Goal: Task Accomplishment & Management: Complete application form

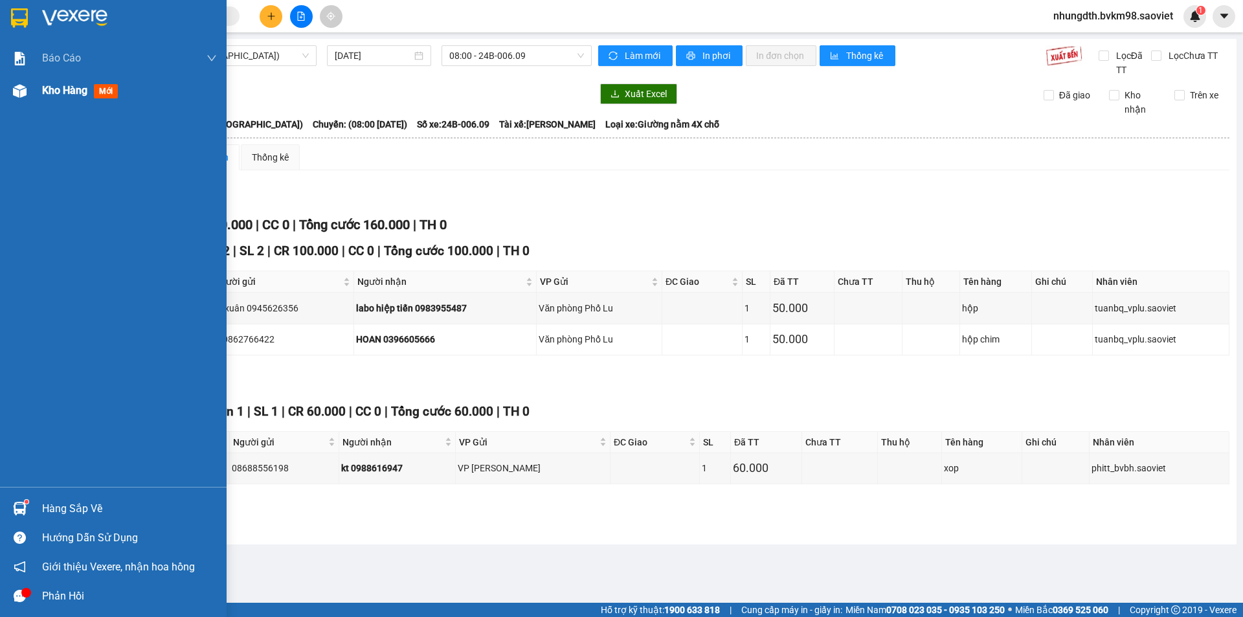
click at [19, 89] on img at bounding box center [20, 91] width 14 height 14
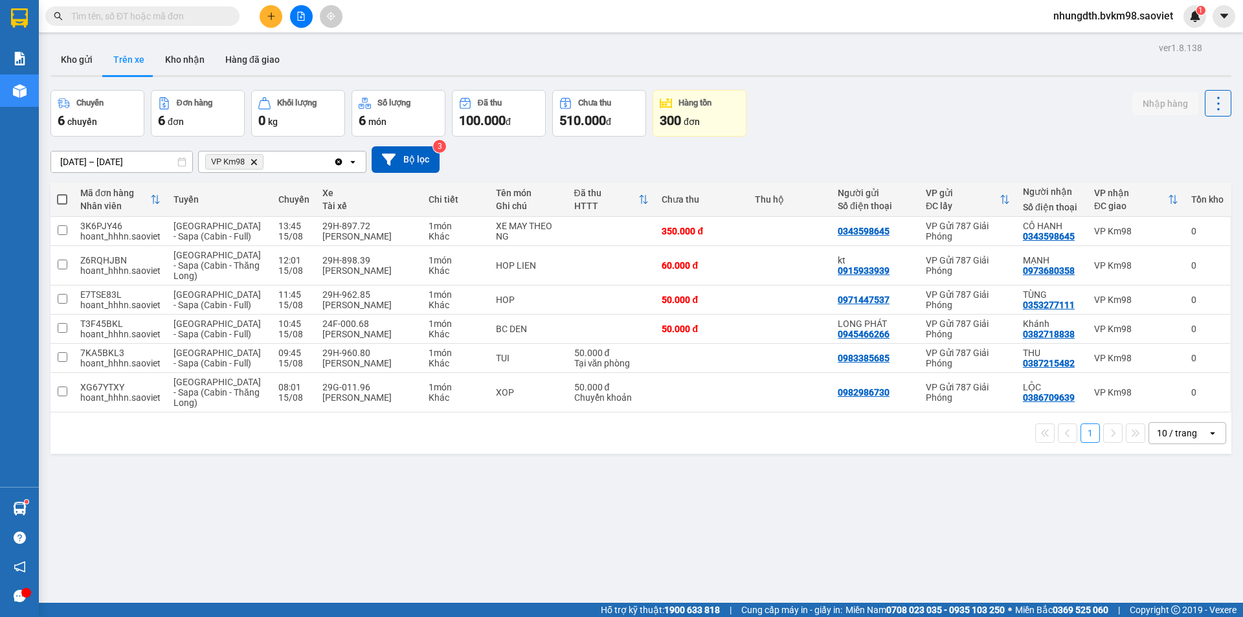
drag, startPoint x: 82, startPoint y: 58, endPoint x: 89, endPoint y: 89, distance: 31.7
click at [82, 63] on button "Kho gửi" at bounding box center [77, 59] width 52 height 31
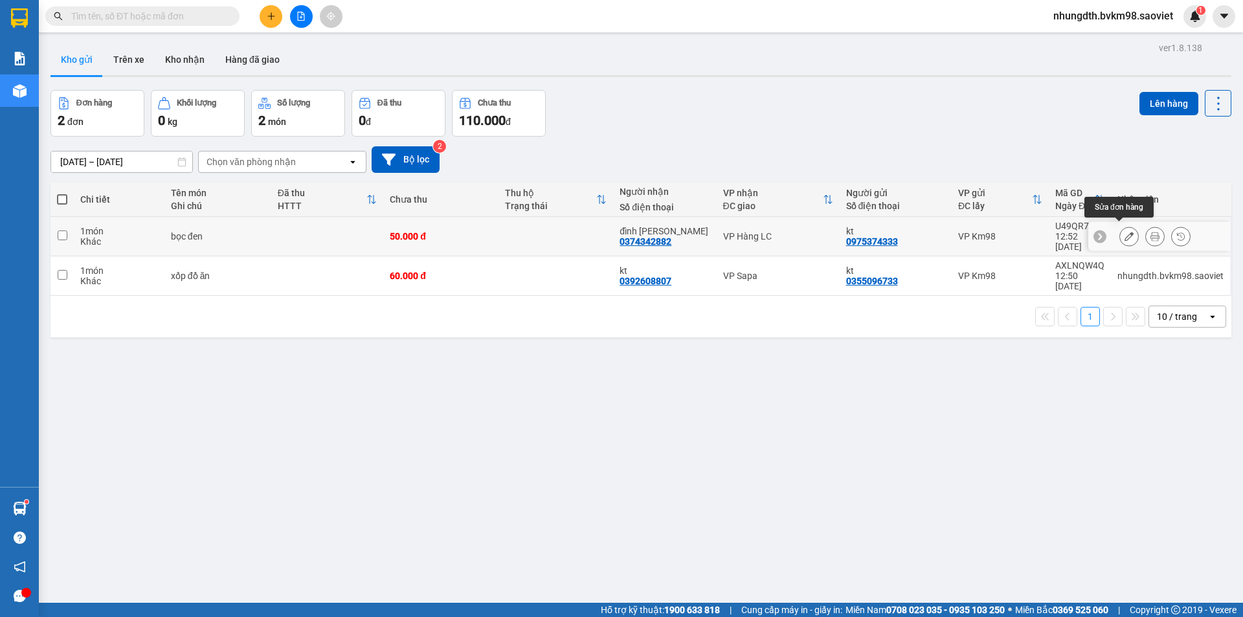
drag, startPoint x: 1121, startPoint y: 231, endPoint x: 1108, endPoint y: 239, distance: 15.7
click at [1125, 232] on icon at bounding box center [1129, 236] width 9 height 9
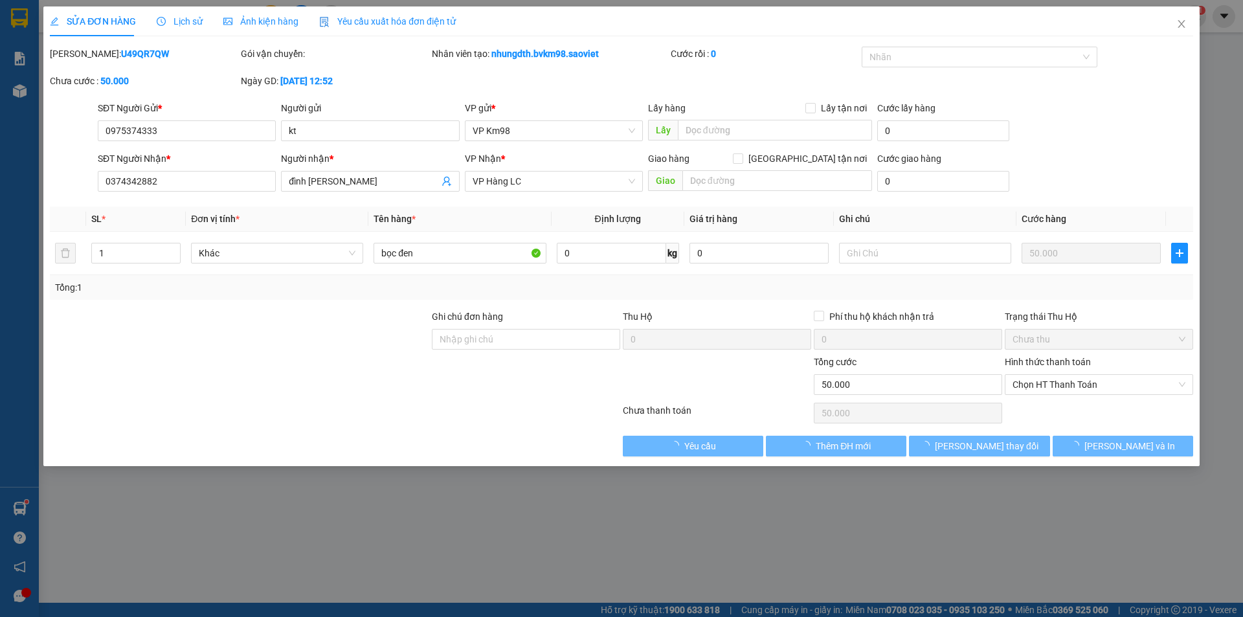
type input "0975374333"
type input "kt"
type input "0374342882"
type input "đình [PERSON_NAME]"
type input "50.000"
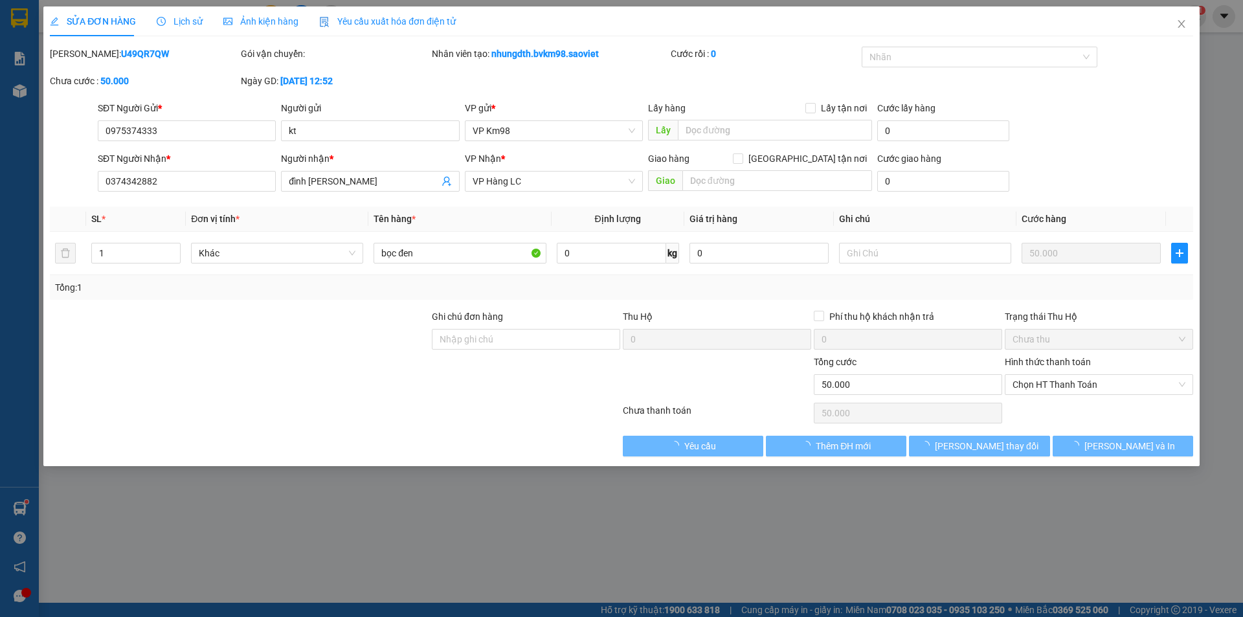
type input "50.000"
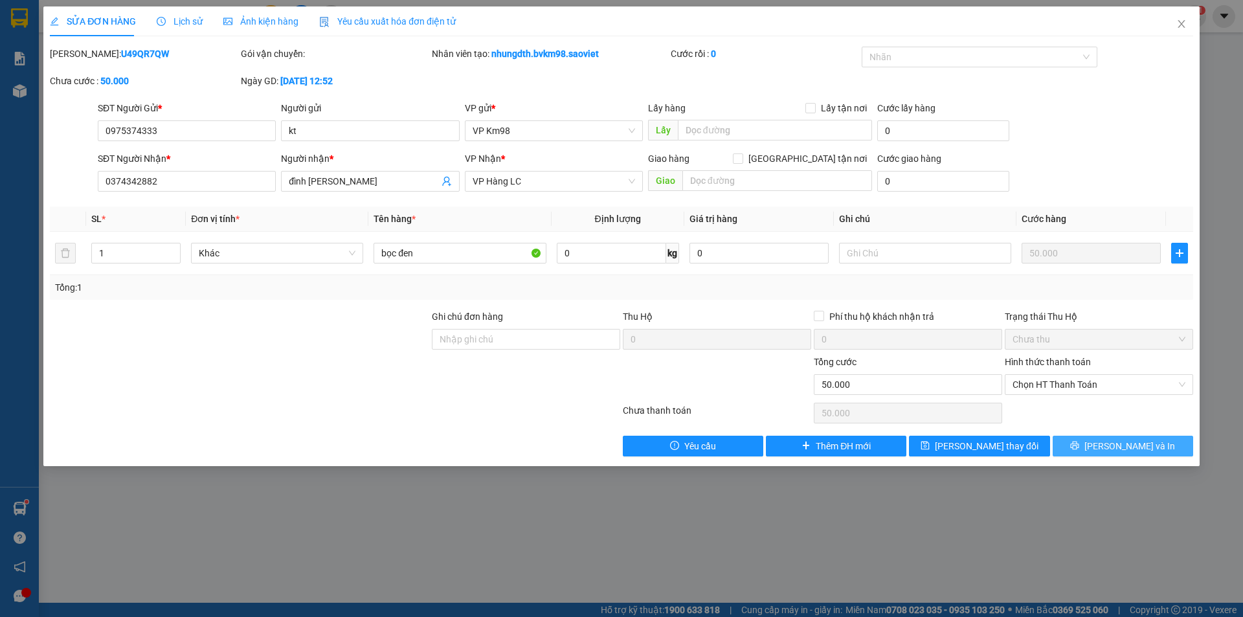
drag, startPoint x: 1084, startPoint y: 442, endPoint x: 911, endPoint y: 405, distance: 176.8
click at [1080, 442] on button "[PERSON_NAME] và In" at bounding box center [1123, 446] width 140 height 21
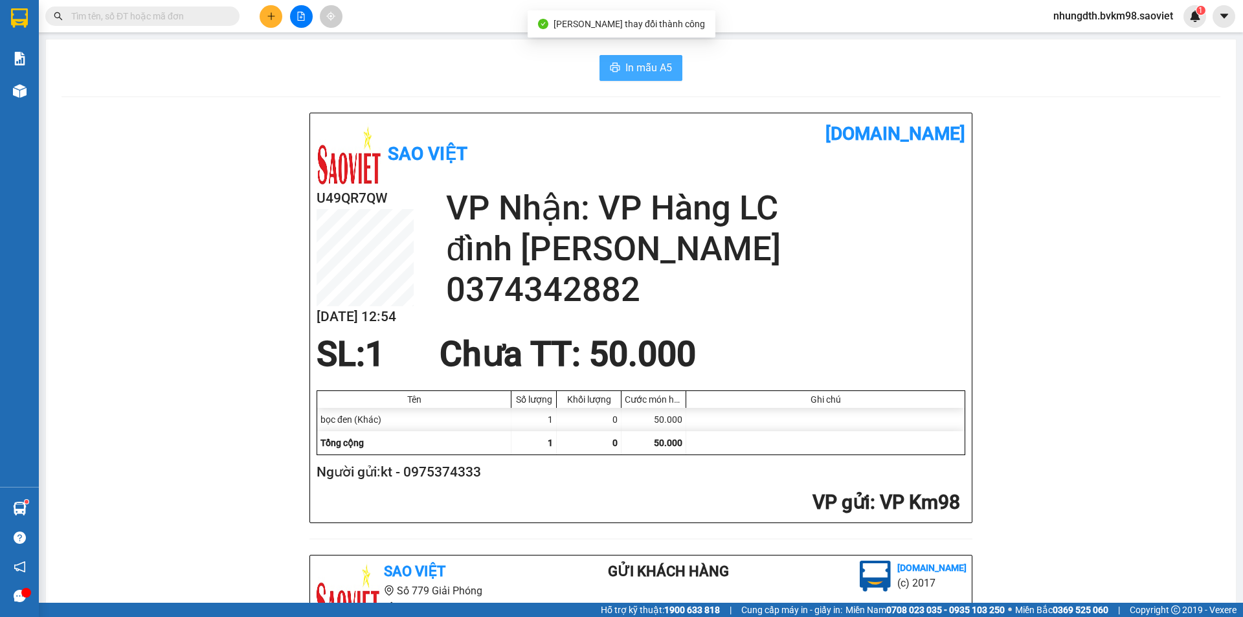
click at [642, 65] on span "In mẫu A5" at bounding box center [648, 68] width 47 height 16
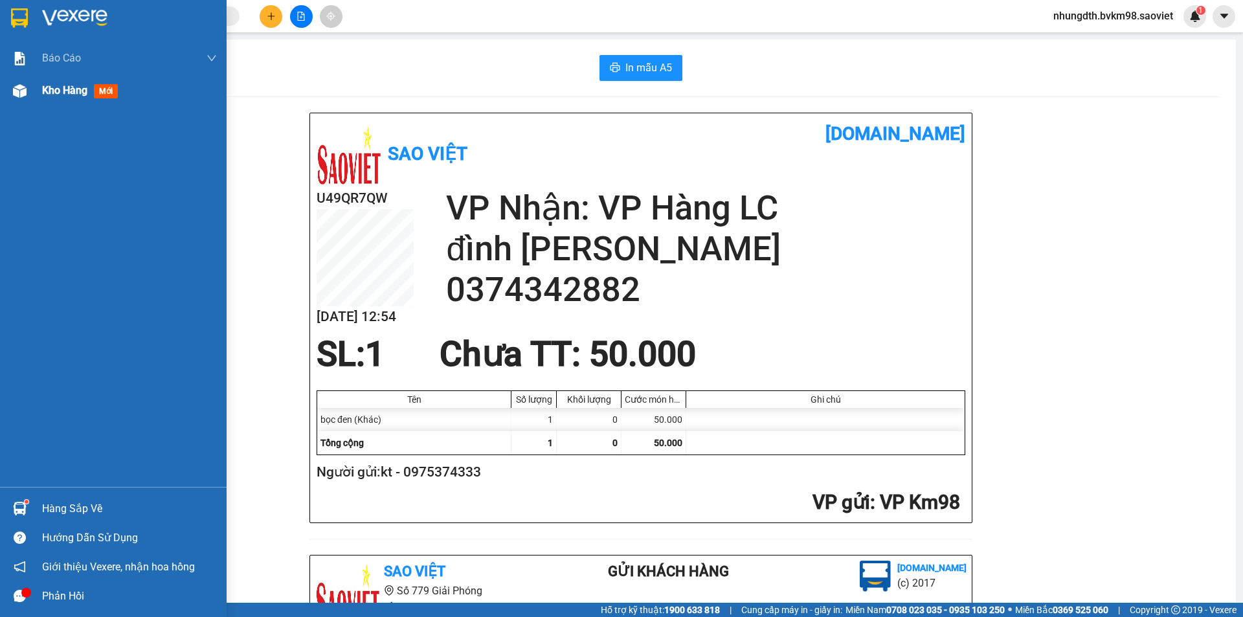
click at [24, 93] on img at bounding box center [20, 91] width 14 height 14
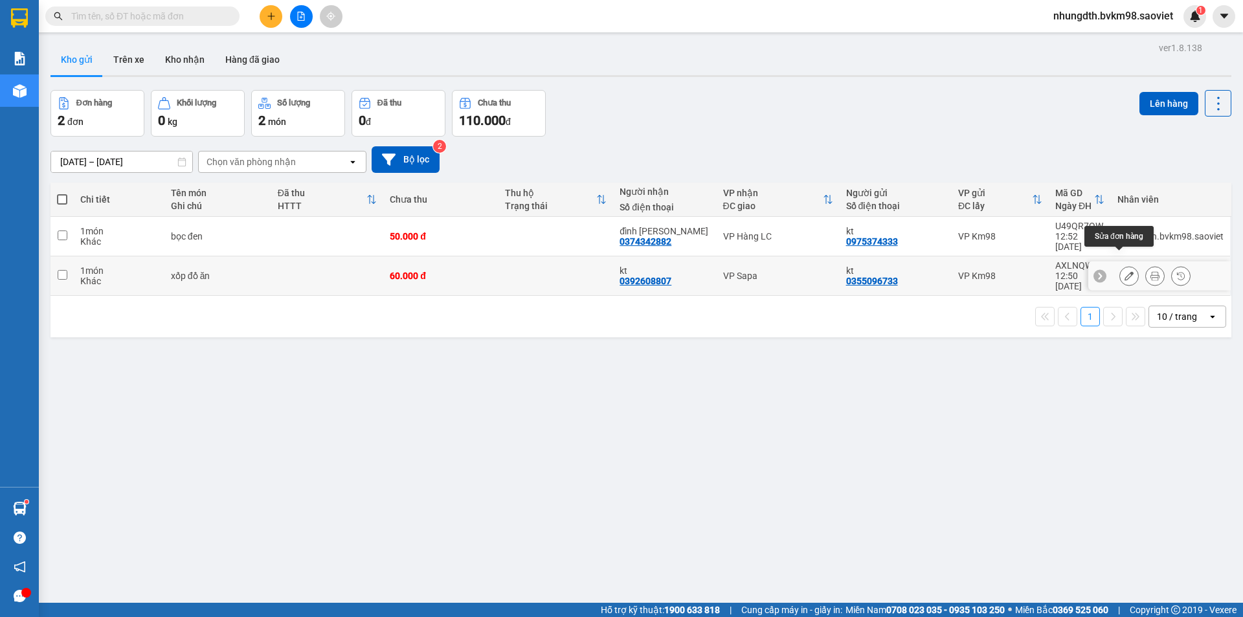
click at [1125, 271] on icon at bounding box center [1129, 275] width 9 height 9
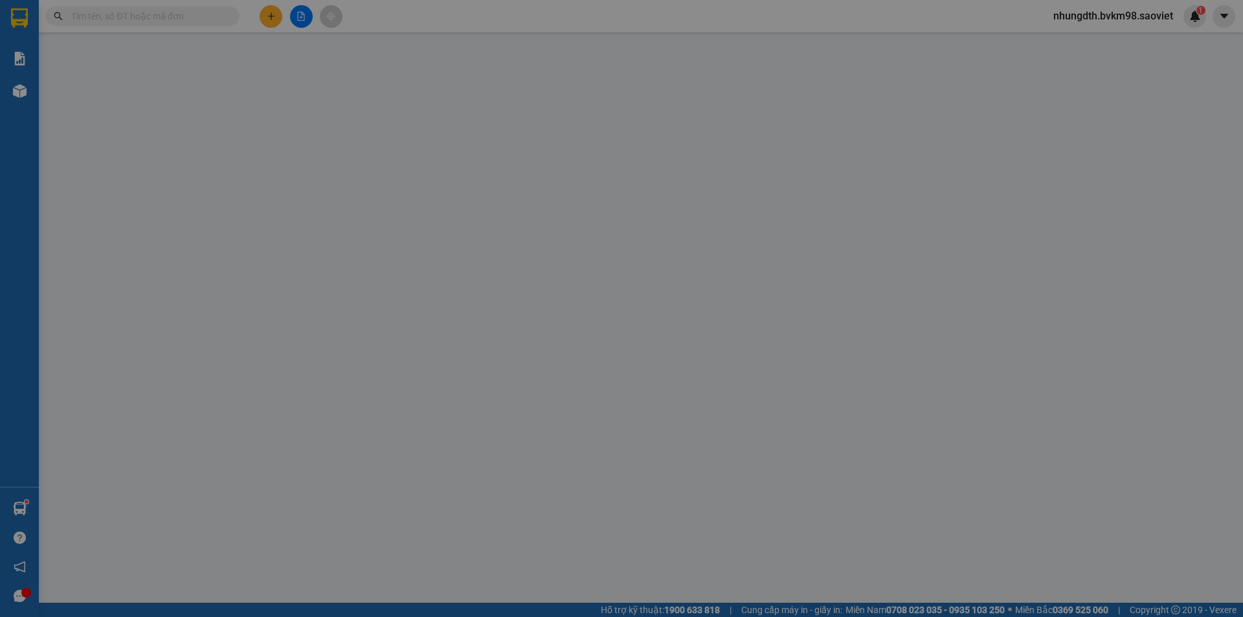
type input "0355096733"
type input "kt"
type input "0392608807"
type input "kt"
type input "60.000"
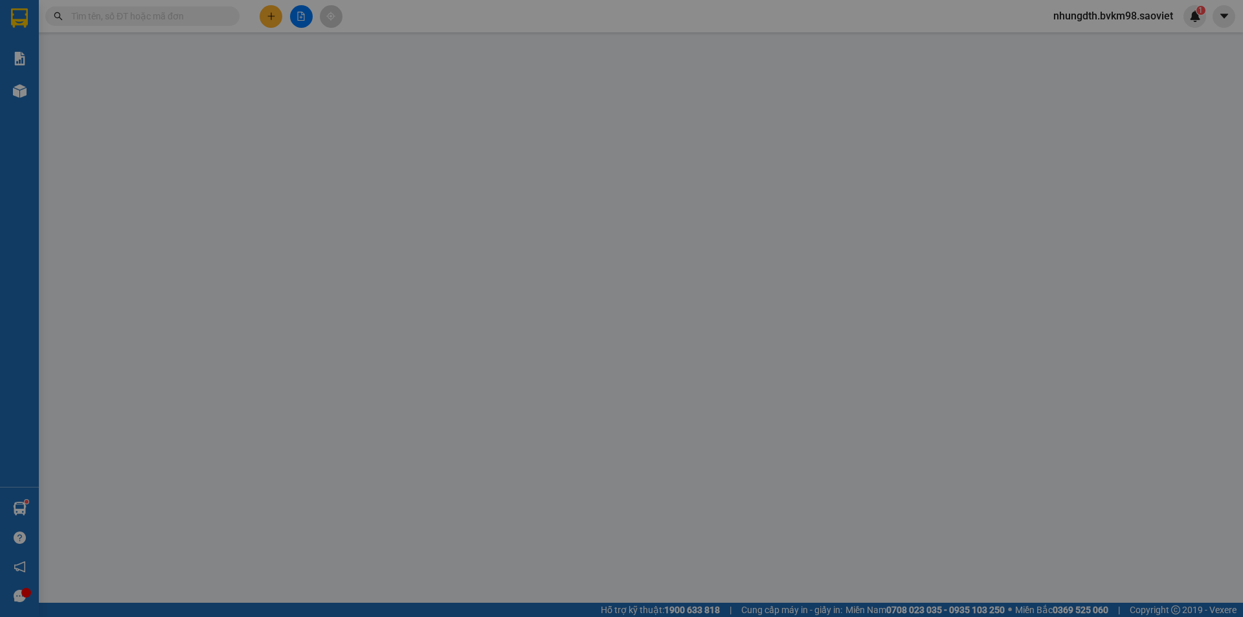
type input "60.000"
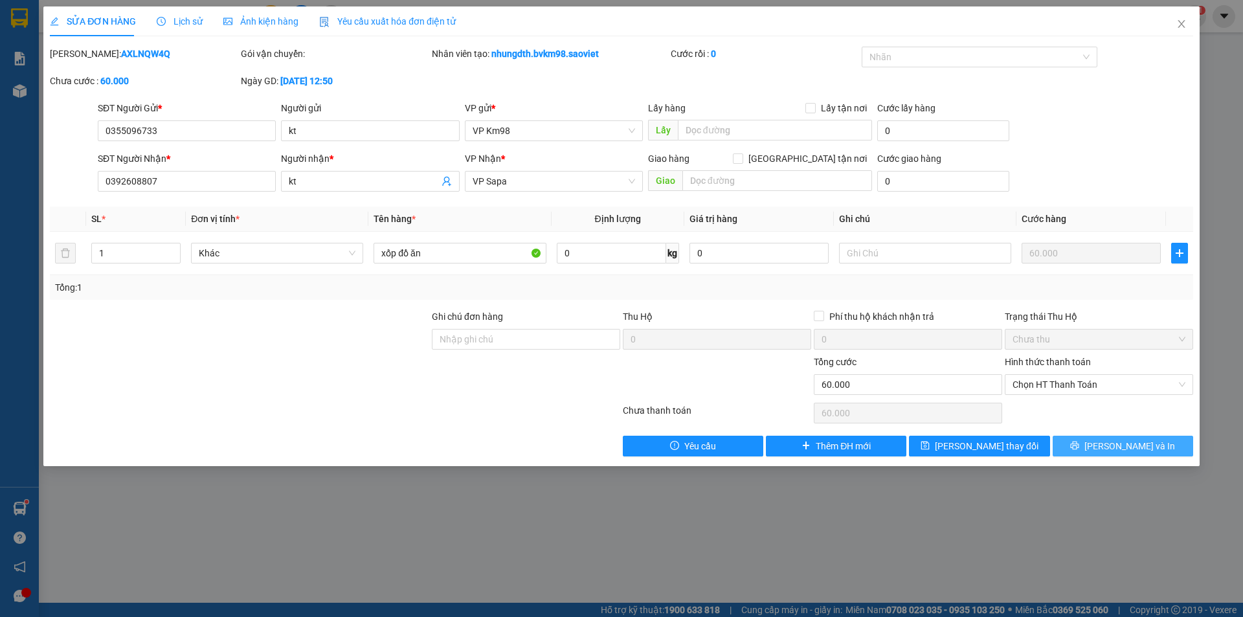
drag, startPoint x: 1102, startPoint y: 445, endPoint x: 886, endPoint y: 362, distance: 231.2
click at [1079, 445] on icon "printer" at bounding box center [1074, 445] width 9 height 9
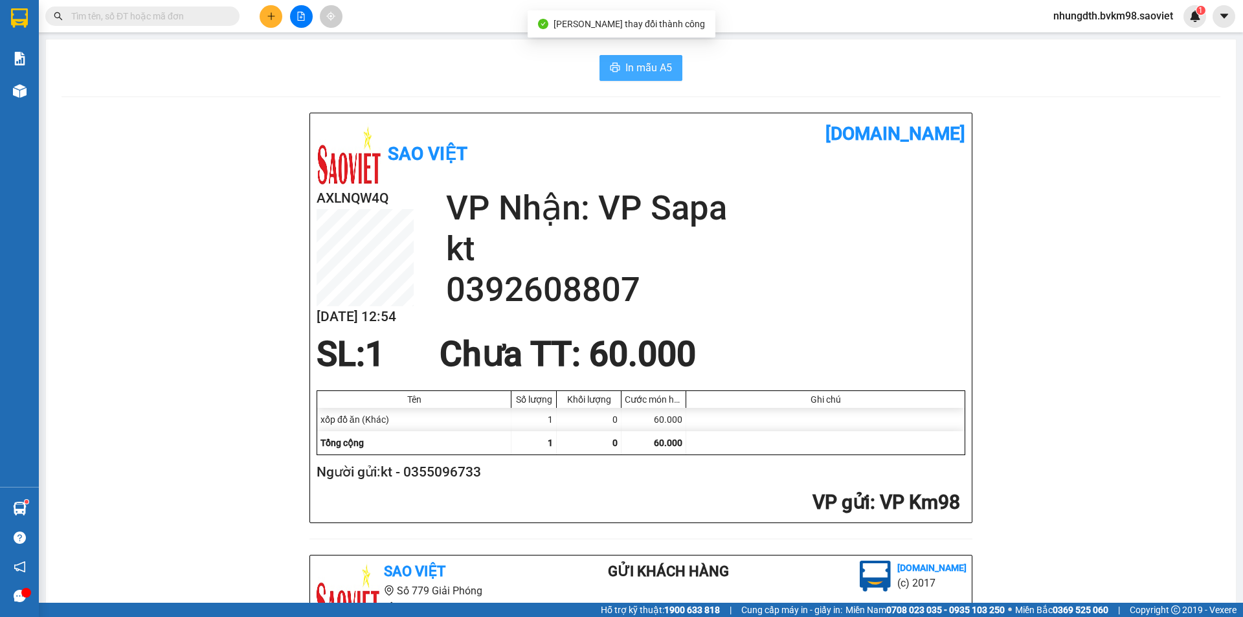
click at [640, 72] on span "In mẫu A5" at bounding box center [648, 68] width 47 height 16
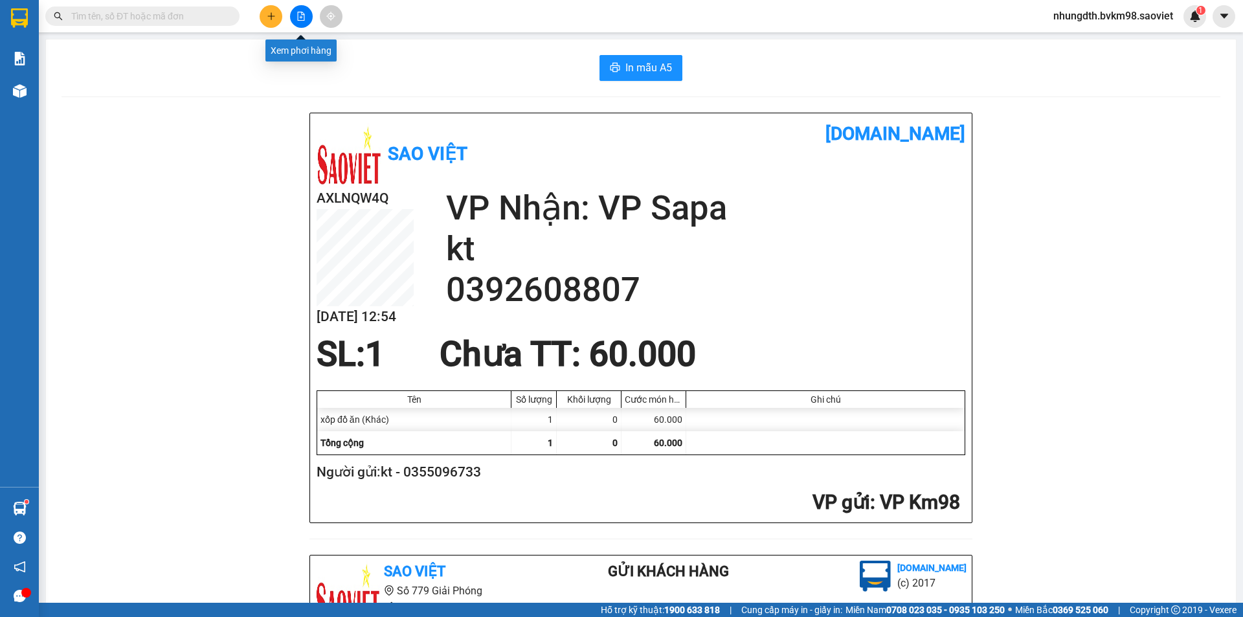
click at [302, 21] on button at bounding box center [301, 16] width 23 height 23
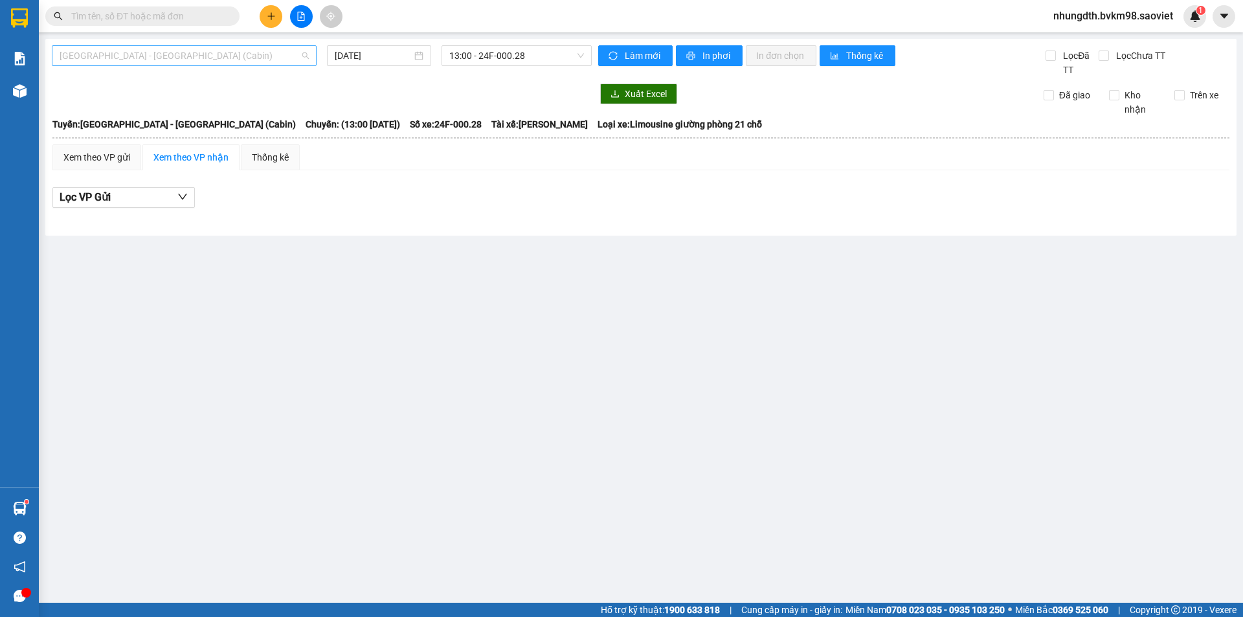
click at [165, 60] on span "[GEOGRAPHIC_DATA] - [GEOGRAPHIC_DATA] (Cabin)" at bounding box center [184, 55] width 249 height 19
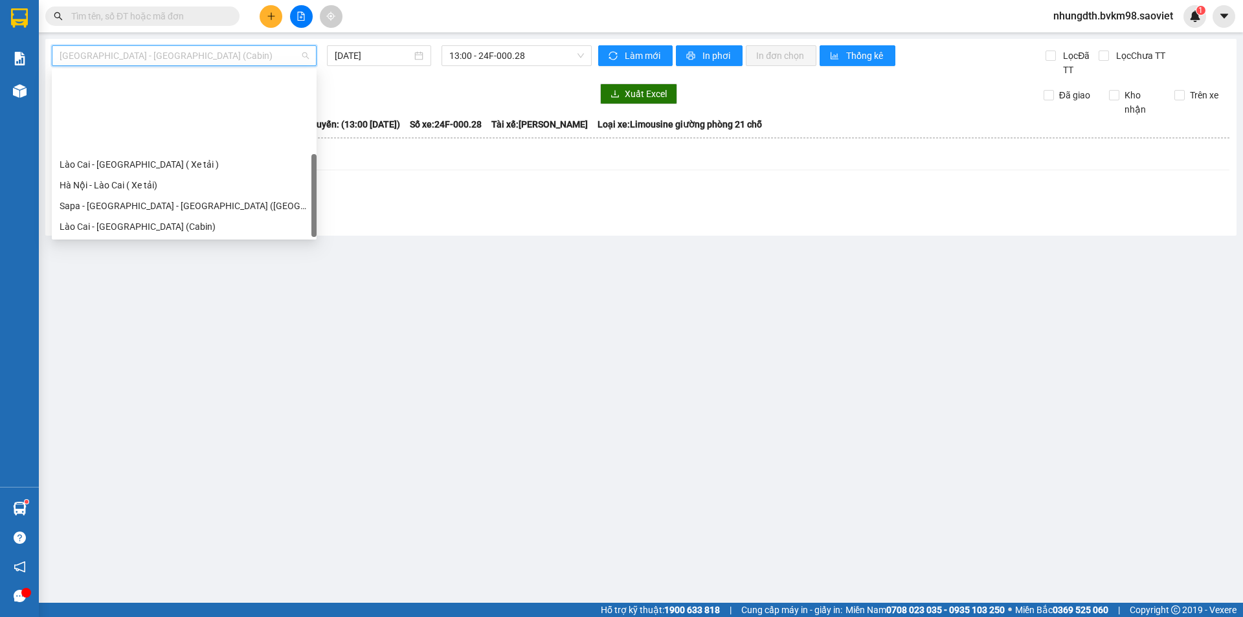
scroll to position [104, 0]
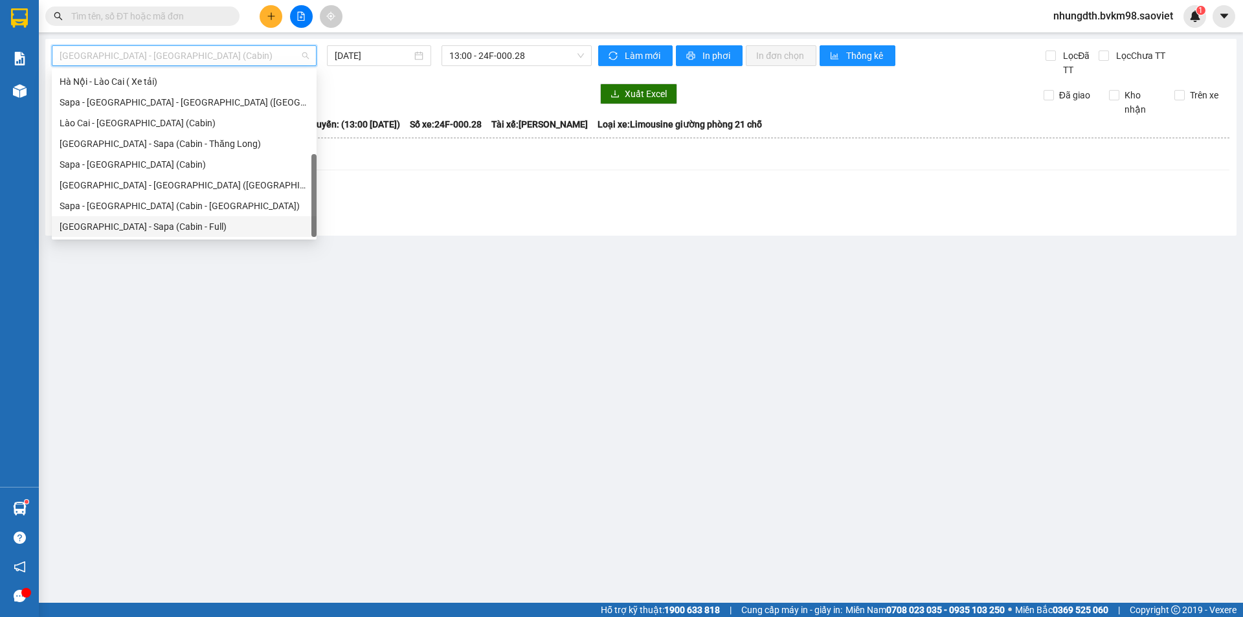
drag, startPoint x: 129, startPoint y: 229, endPoint x: 183, endPoint y: 208, distance: 58.4
click at [132, 229] on div "[GEOGRAPHIC_DATA] - Sapa (Cabin - Full)" at bounding box center [184, 226] width 249 height 14
type input "[DATE]"
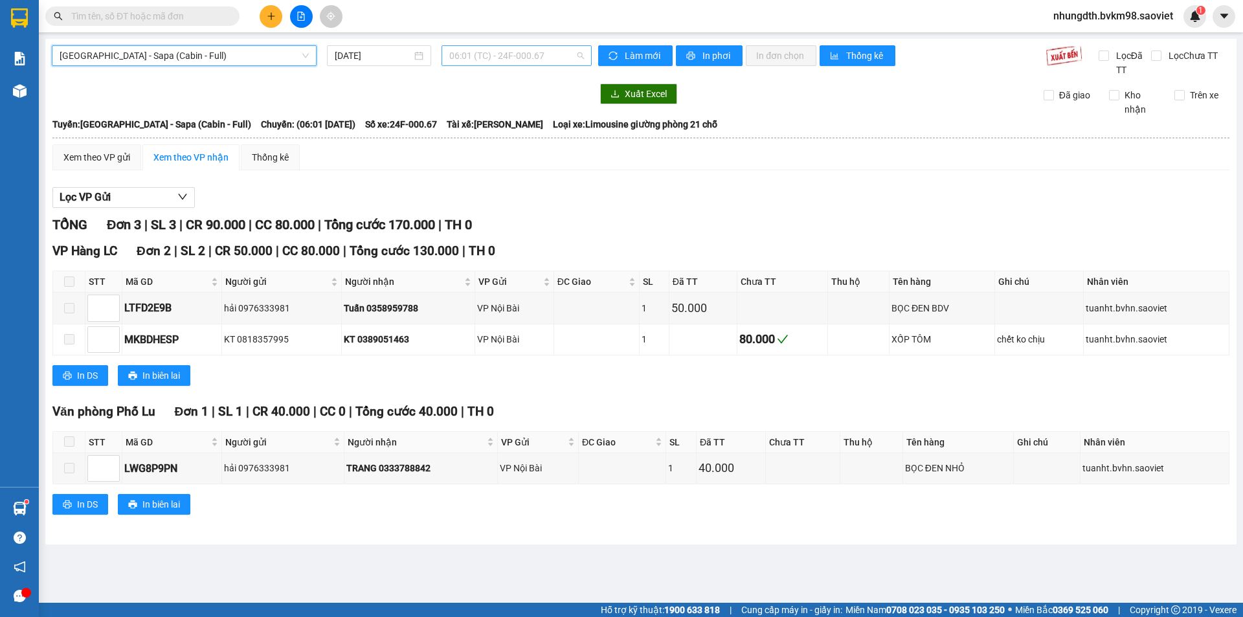
click at [521, 63] on span "06:01 (TC) - 24F-000.67" at bounding box center [516, 55] width 135 height 19
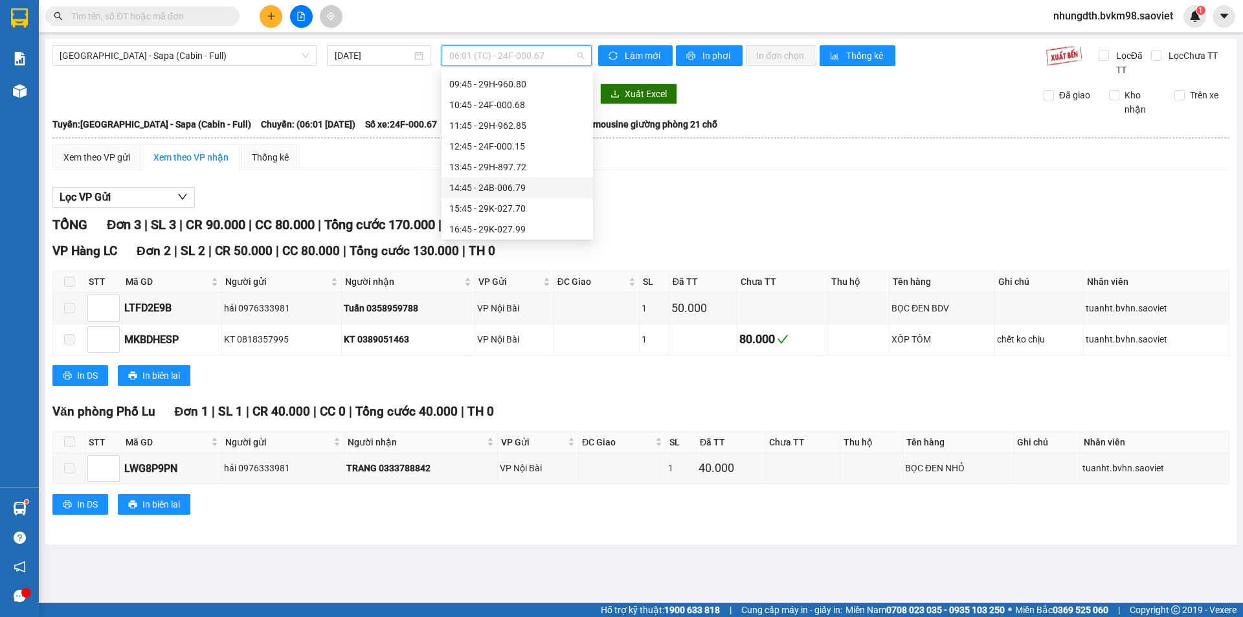
scroll to position [129, 0]
click at [513, 96] on div "10:45 - 24F-000.68" at bounding box center [517, 97] width 136 height 14
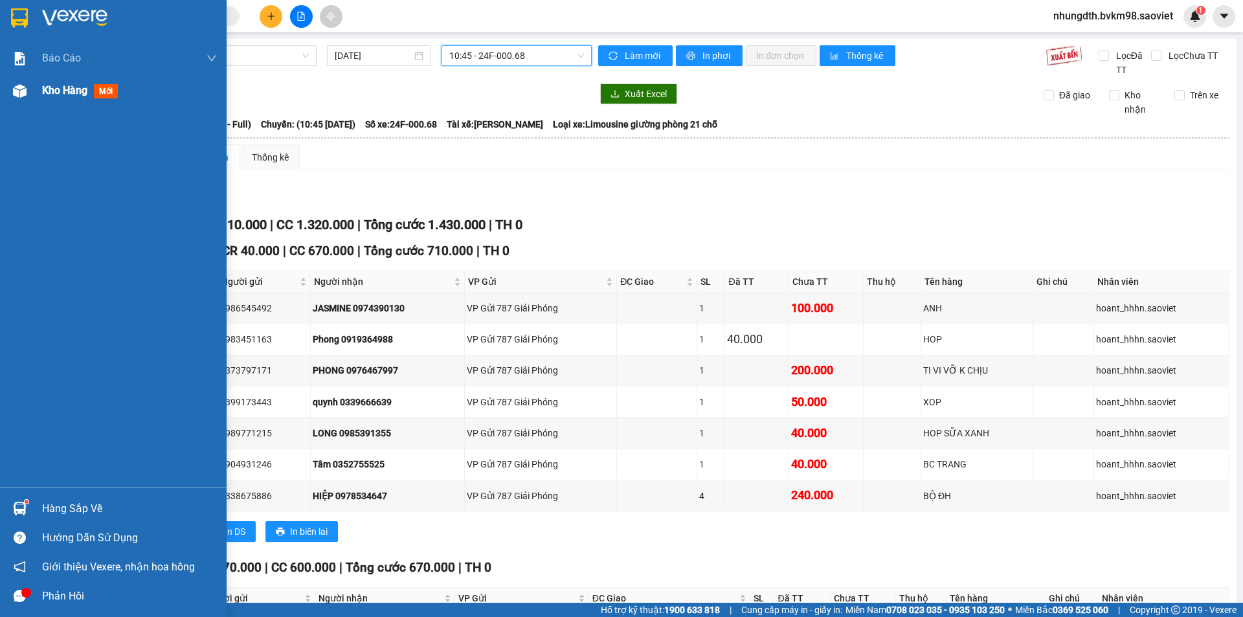
click at [21, 91] on img at bounding box center [20, 91] width 14 height 14
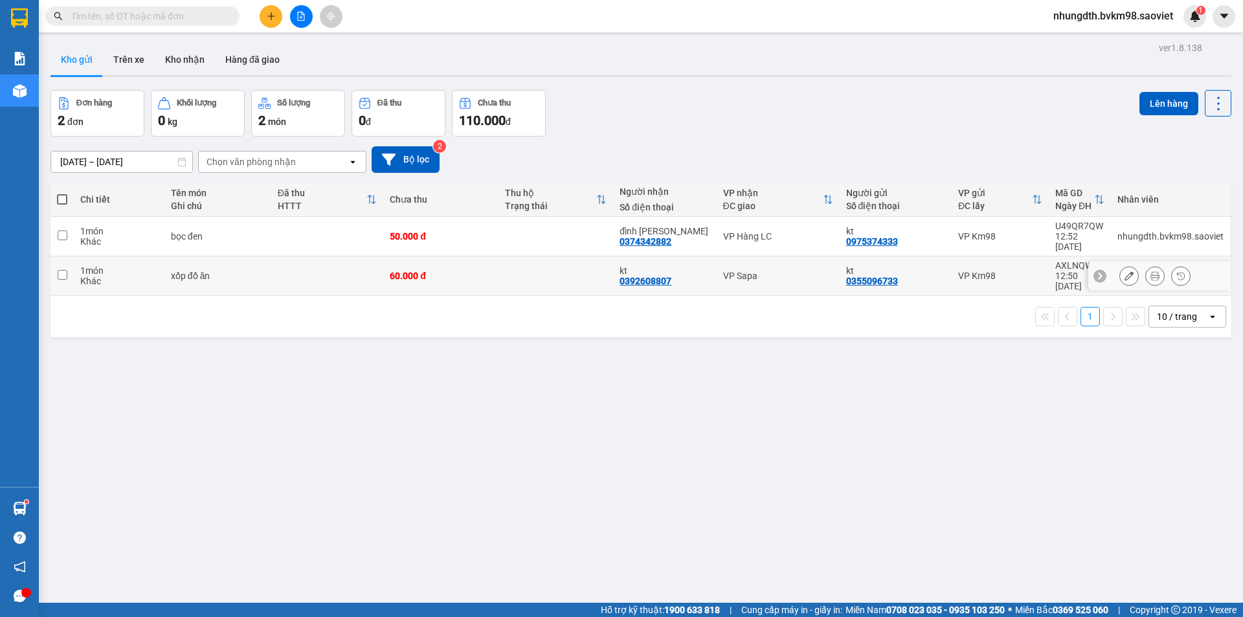
click at [63, 270] on input "checkbox" at bounding box center [63, 275] width 10 height 10
checkbox input "true"
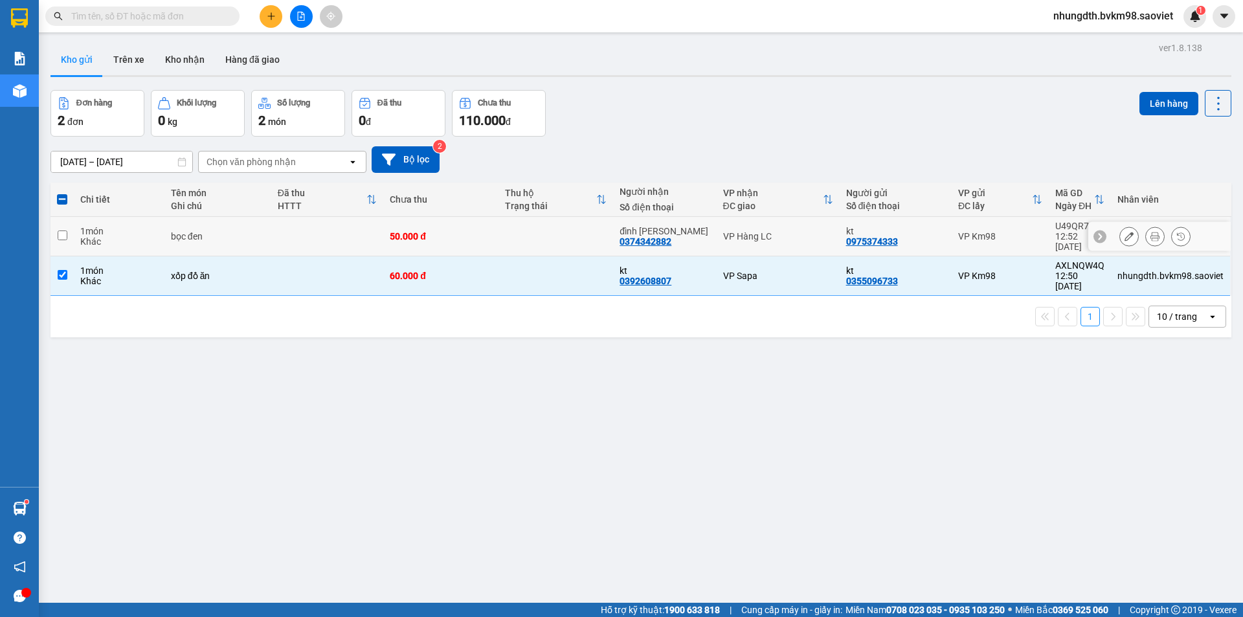
click at [63, 230] on input "checkbox" at bounding box center [63, 235] width 10 height 10
checkbox input "true"
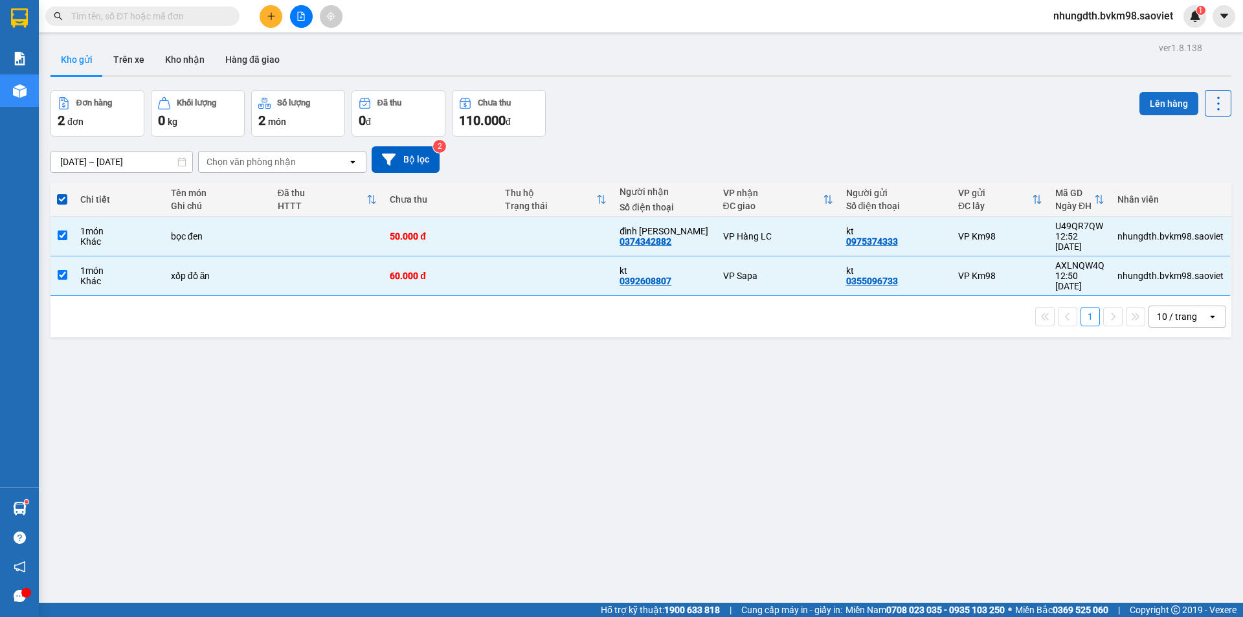
click at [1160, 100] on button "Lên hàng" at bounding box center [1169, 103] width 59 height 23
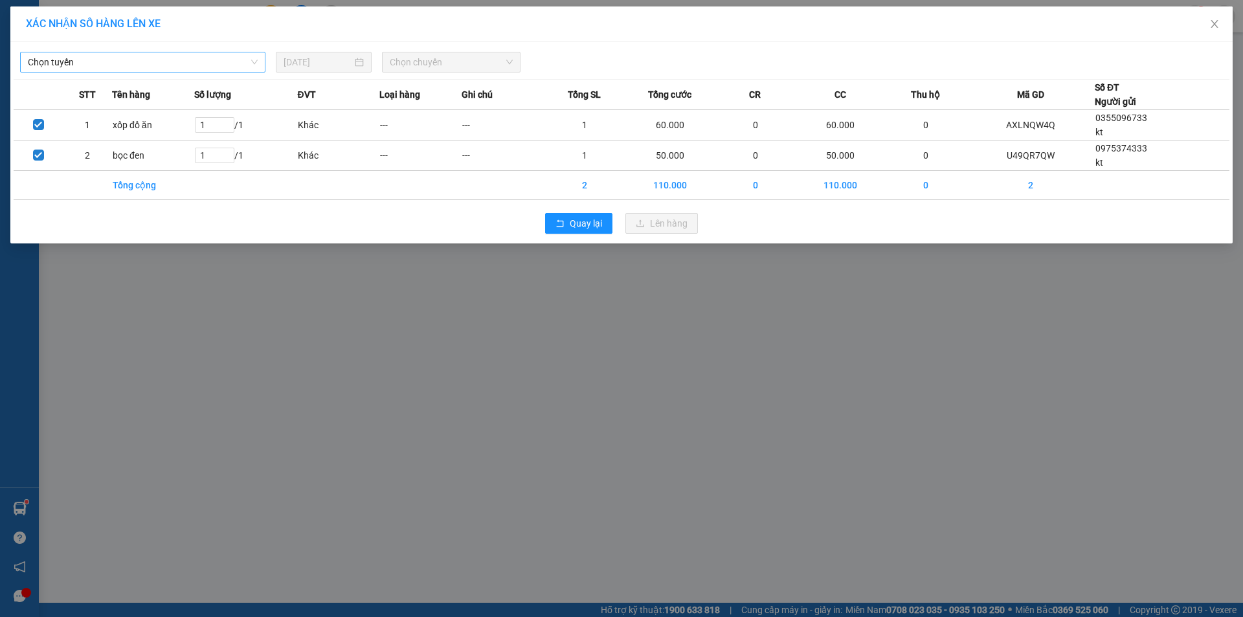
click at [148, 60] on span "Chọn tuyến" at bounding box center [143, 61] width 230 height 19
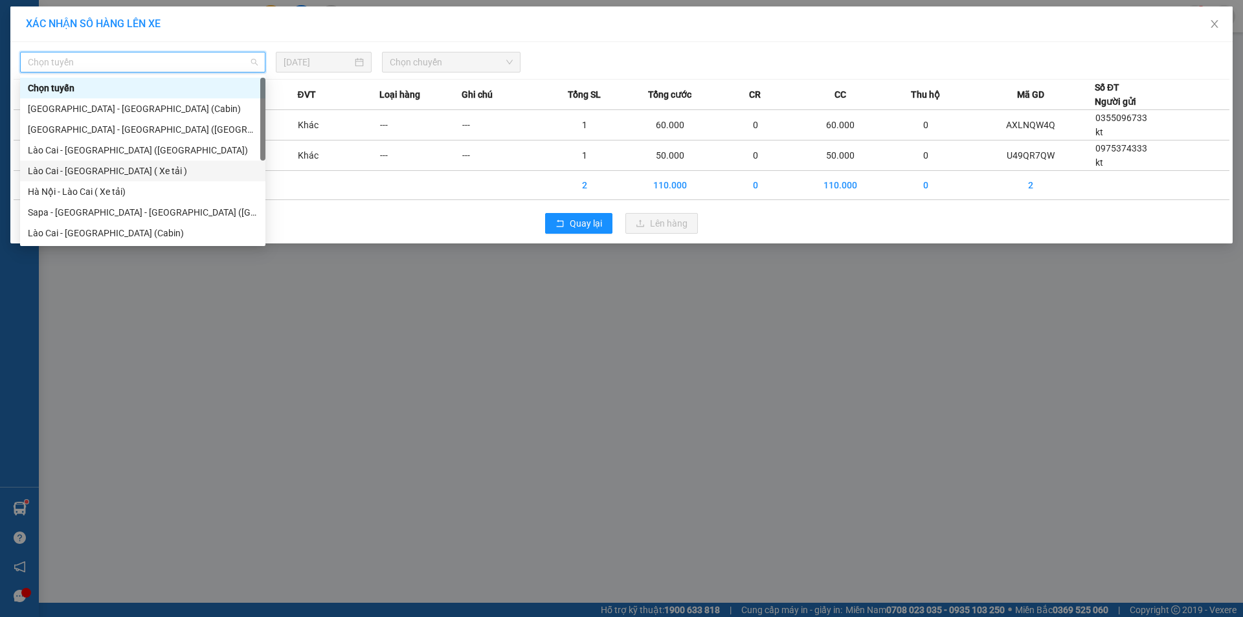
scroll to position [104, 0]
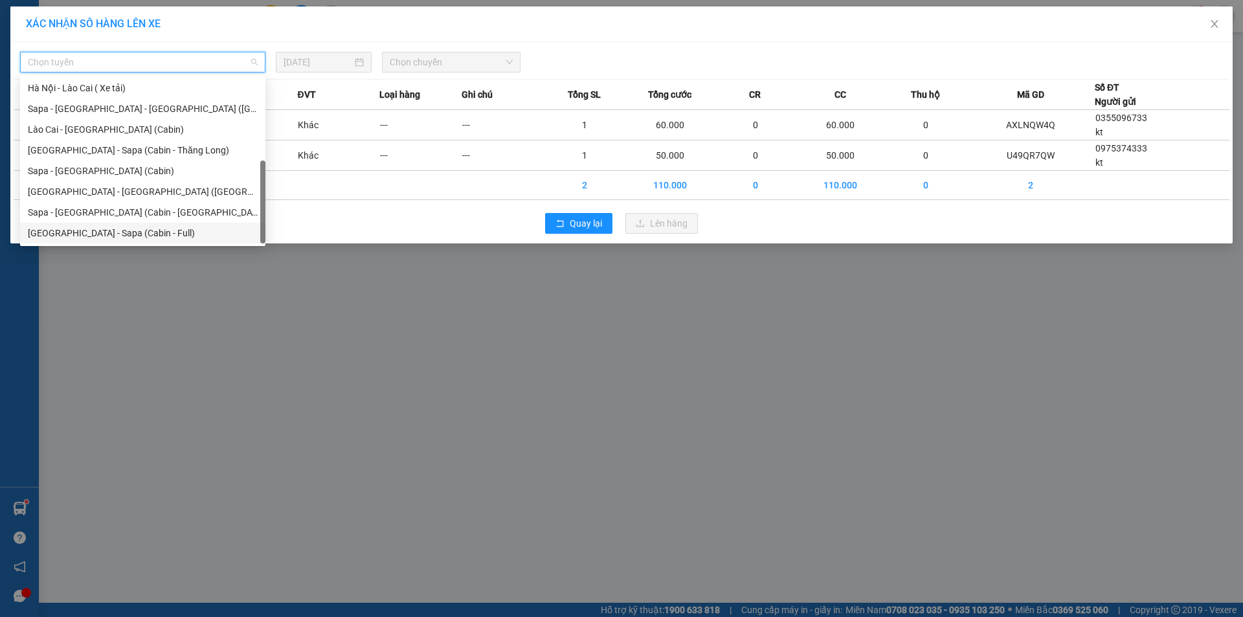
click at [110, 234] on div "[GEOGRAPHIC_DATA] - Sapa (Cabin - Full)" at bounding box center [143, 233] width 230 height 14
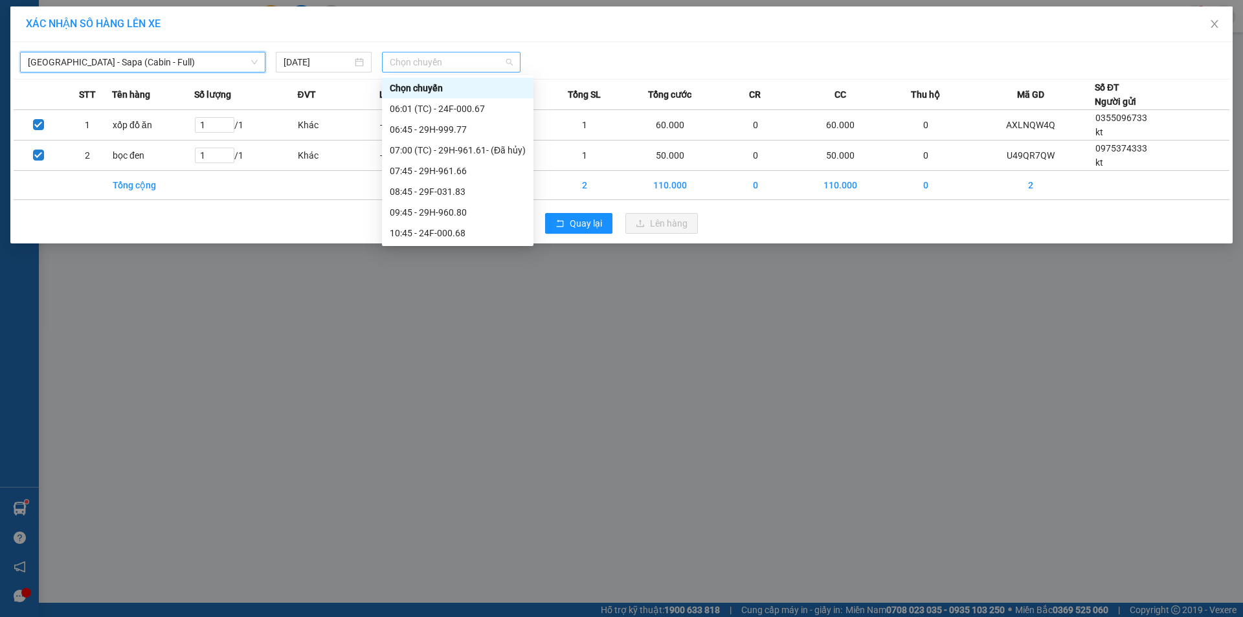
click at [421, 65] on span "Chọn chuyến" at bounding box center [451, 61] width 123 height 19
drag, startPoint x: 455, startPoint y: 165, endPoint x: 532, endPoint y: 207, distance: 87.2
click at [456, 168] on div "10:45 - 24F-000.68" at bounding box center [458, 168] width 136 height 14
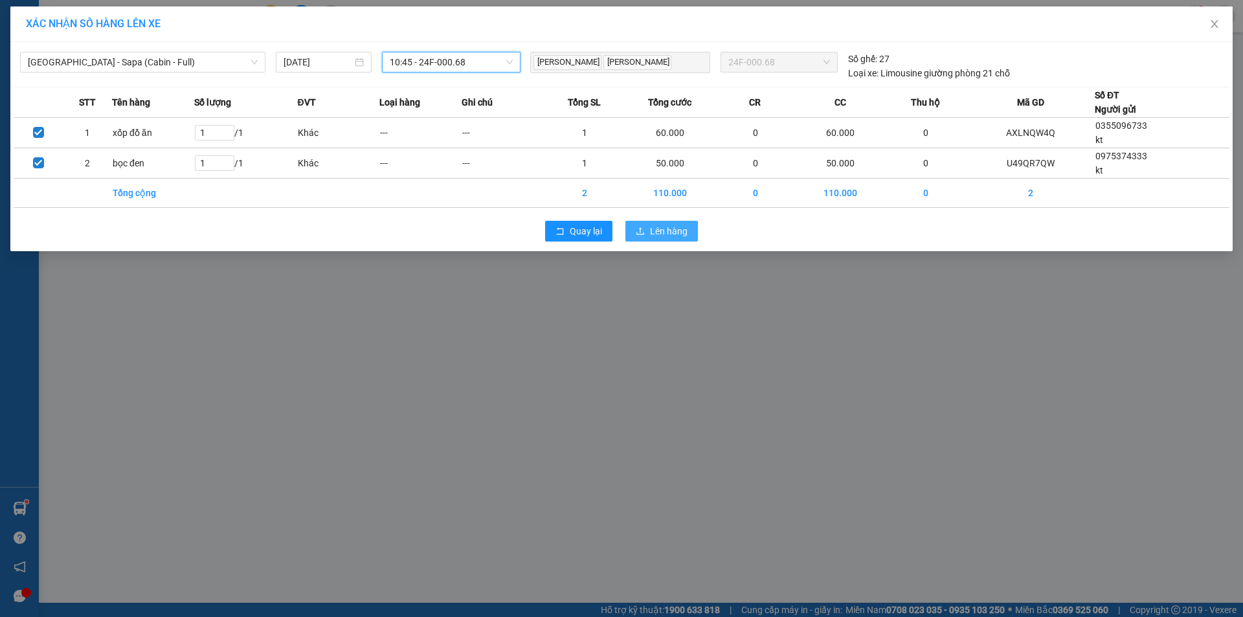
click at [654, 232] on span "Lên hàng" at bounding box center [669, 231] width 38 height 14
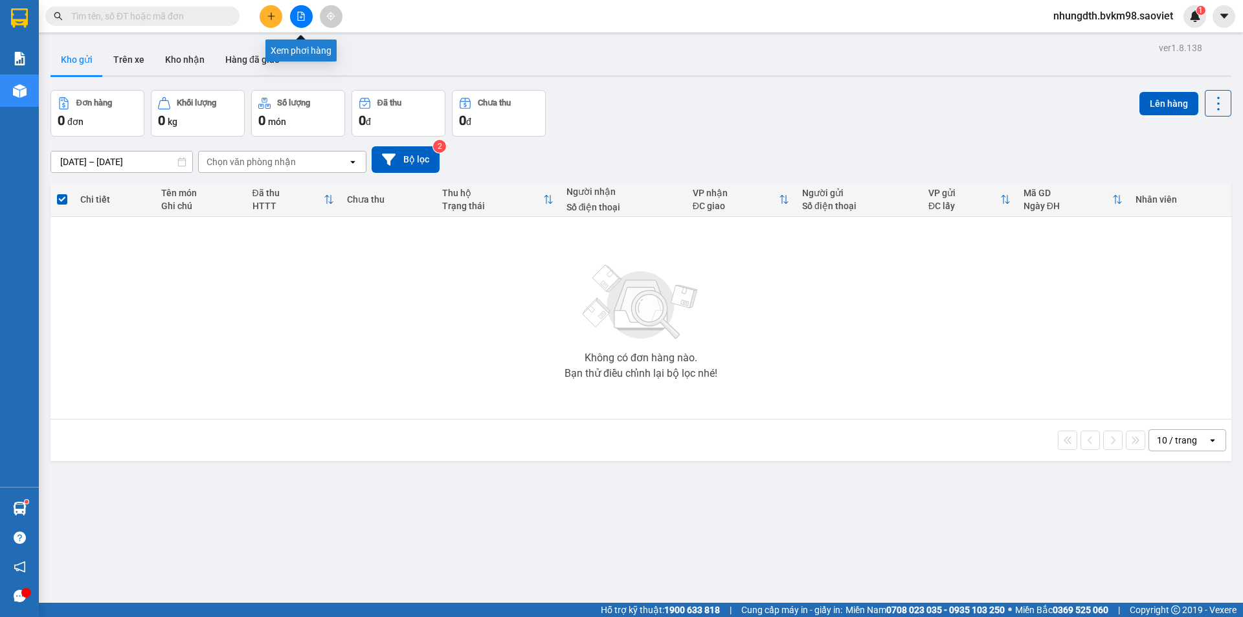
click at [298, 19] on icon "file-add" at bounding box center [301, 16] width 7 height 9
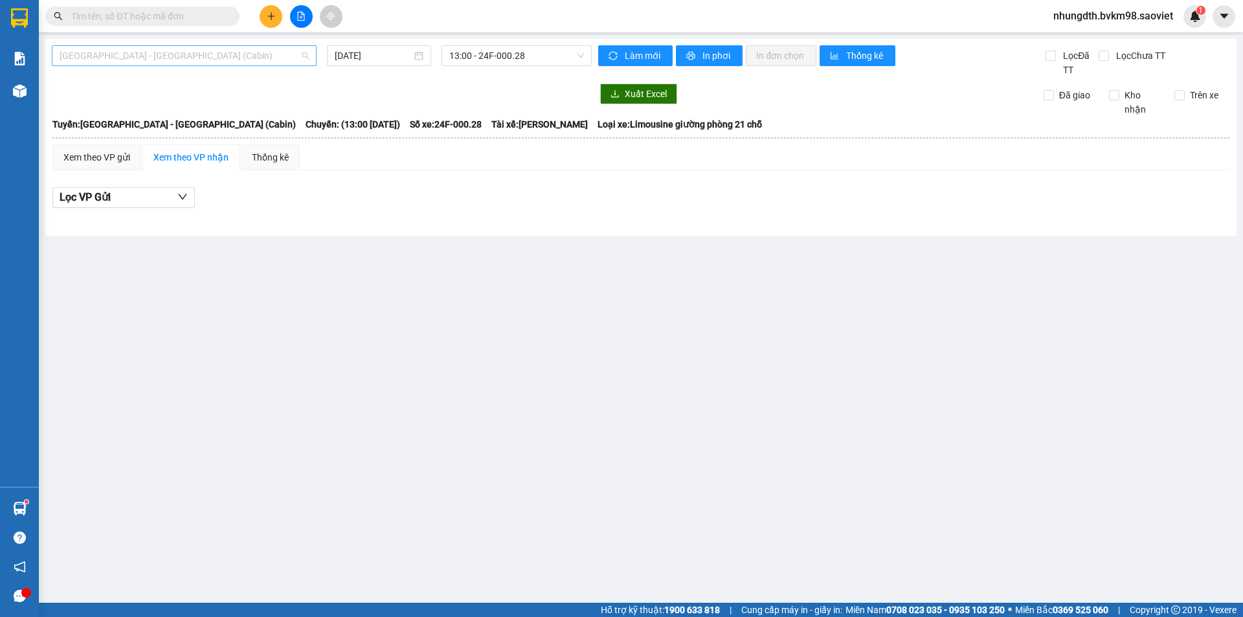
click at [172, 56] on span "[GEOGRAPHIC_DATA] - [GEOGRAPHIC_DATA] (Cabin)" at bounding box center [184, 55] width 249 height 19
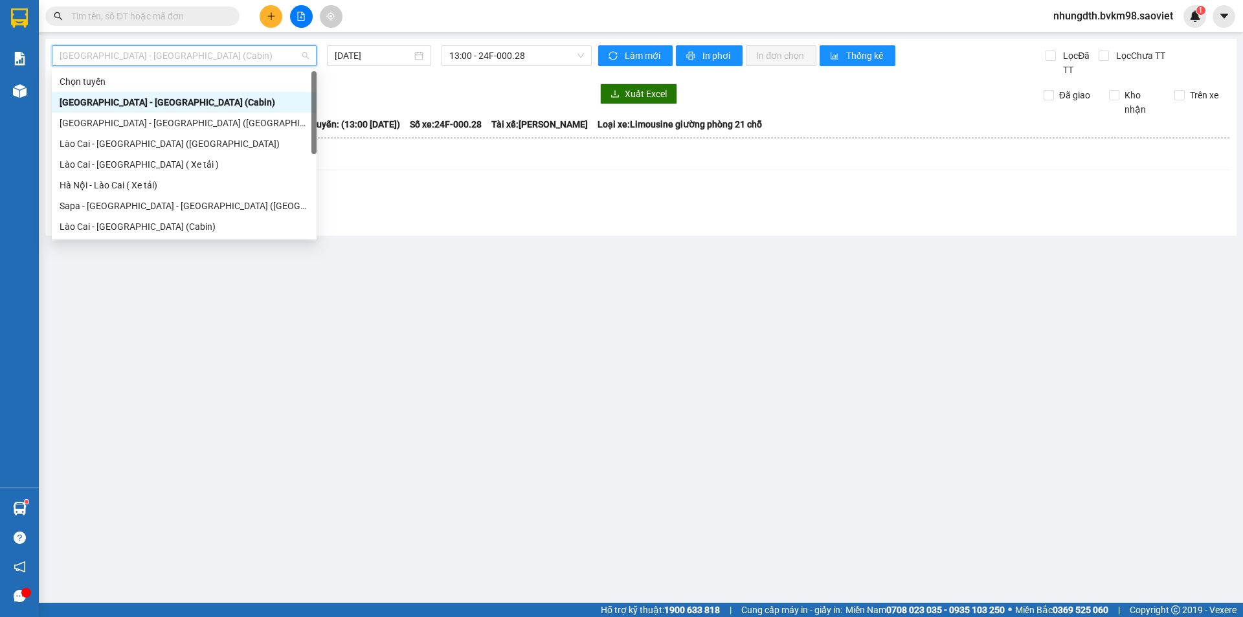
scroll to position [104, 0]
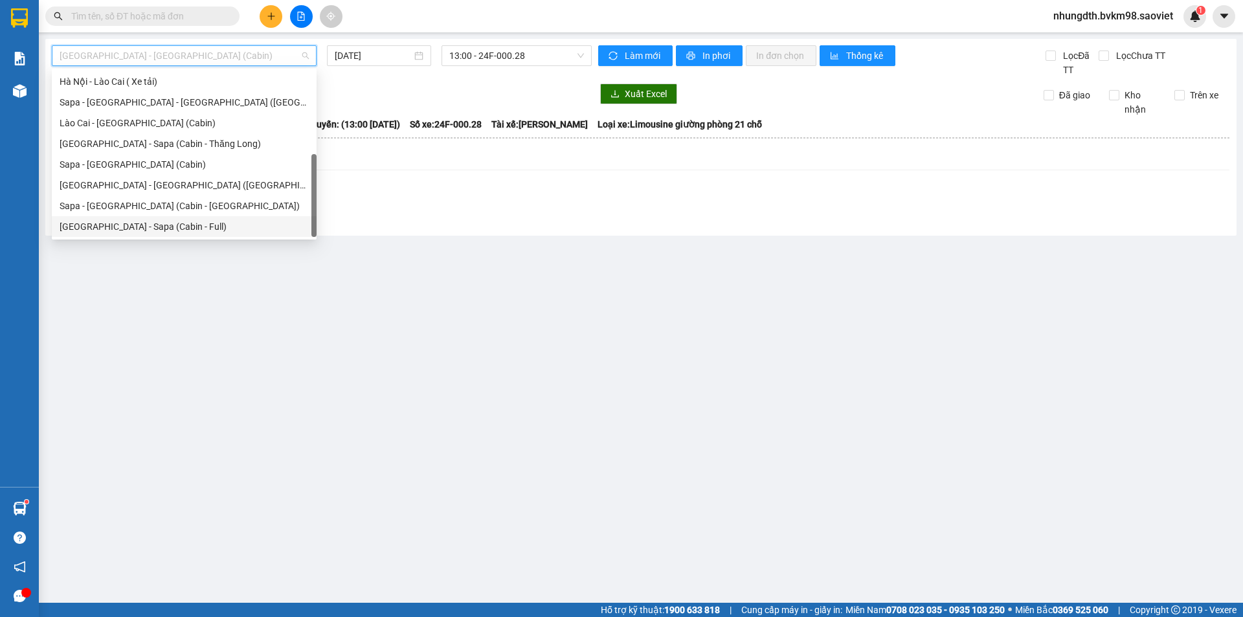
click at [133, 227] on div "[GEOGRAPHIC_DATA] - Sapa (Cabin - Full)" at bounding box center [184, 226] width 249 height 14
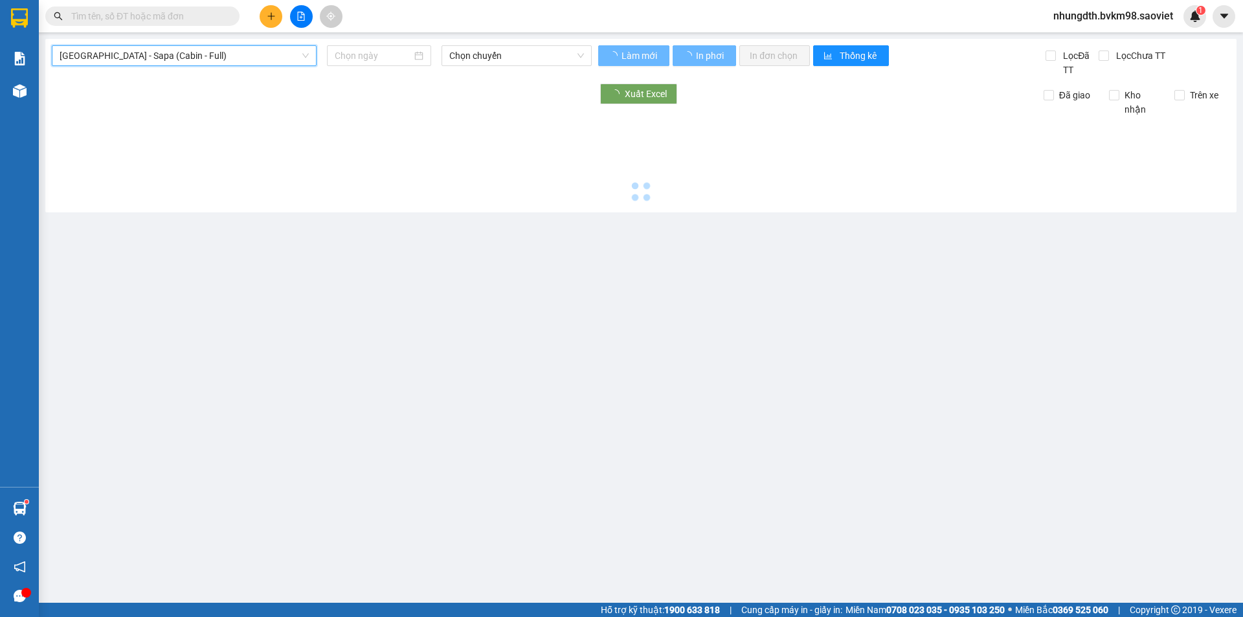
type input "[DATE]"
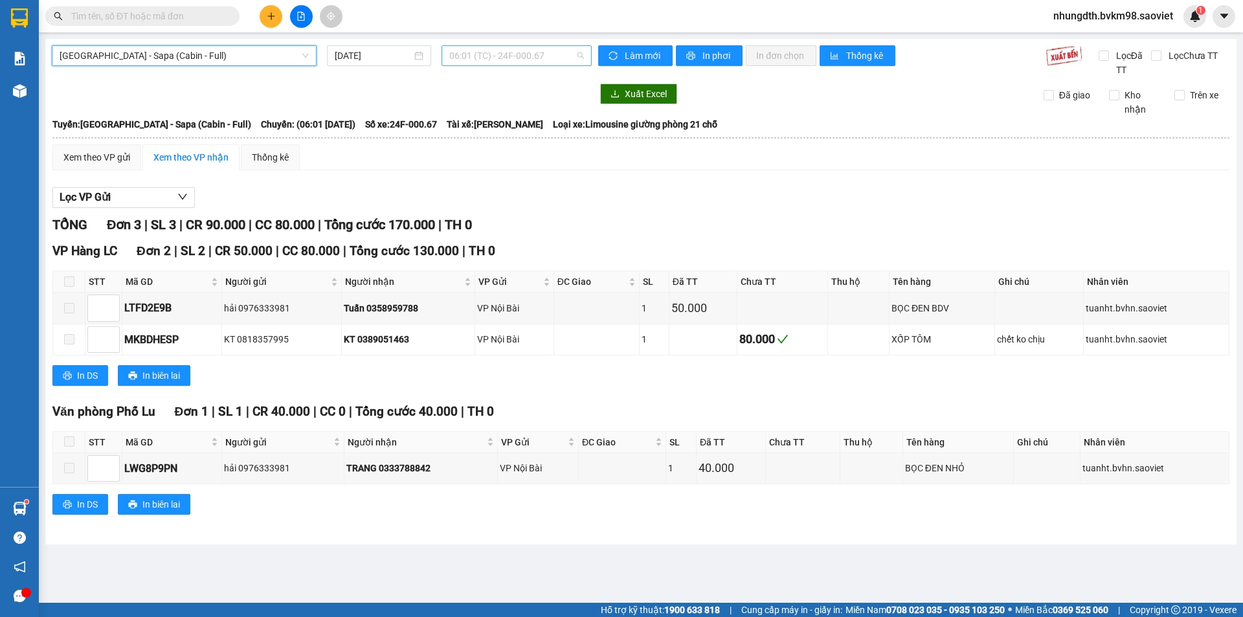
click at [523, 58] on span "06:01 (TC) - 24F-000.67" at bounding box center [516, 55] width 135 height 19
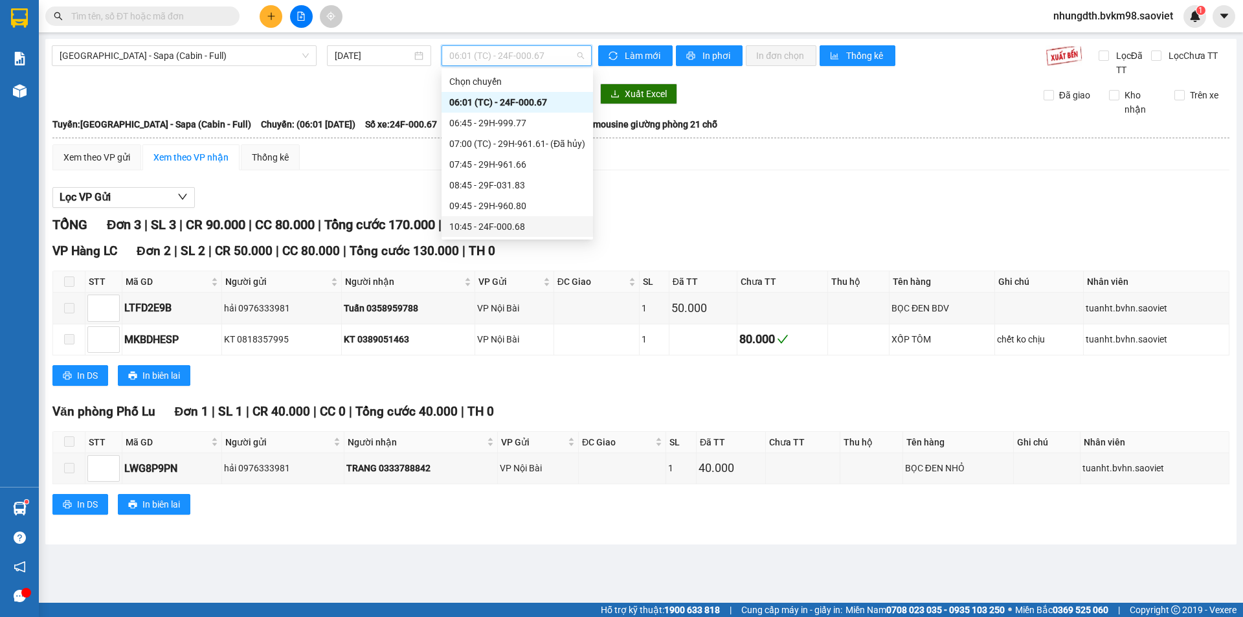
click at [514, 226] on div "10:45 - 24F-000.68" at bounding box center [517, 226] width 136 height 14
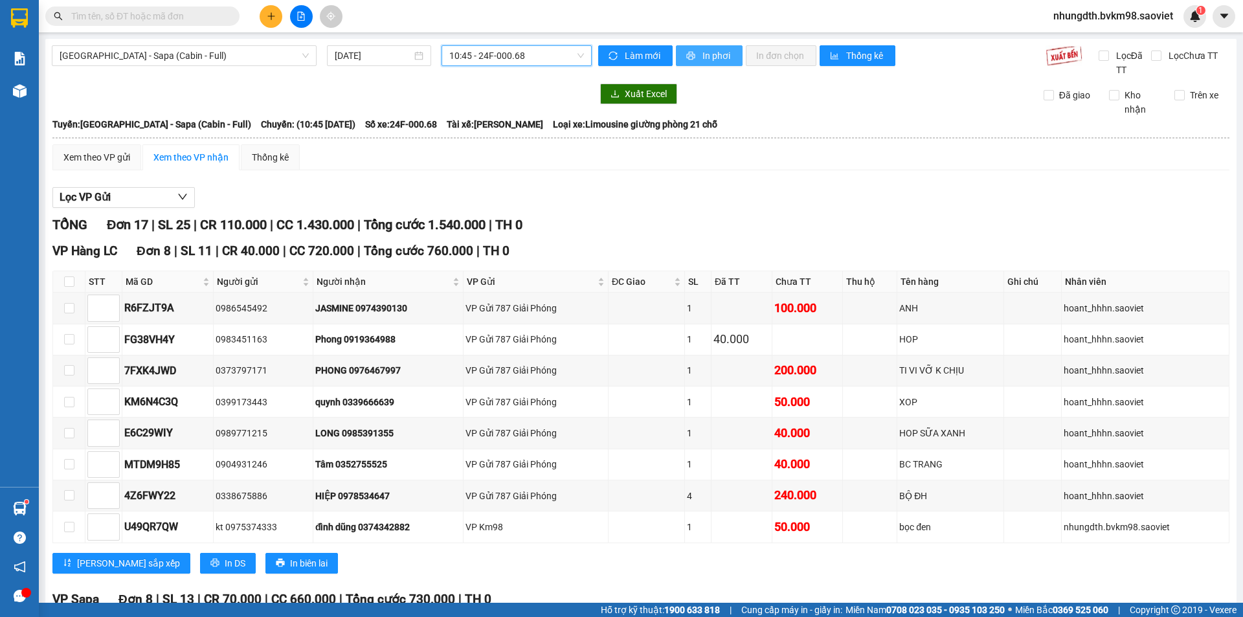
click at [713, 58] on span "In phơi" at bounding box center [717, 56] width 30 height 14
click at [194, 60] on span "[GEOGRAPHIC_DATA] - Sapa (Cabin - Full)" at bounding box center [184, 55] width 249 height 19
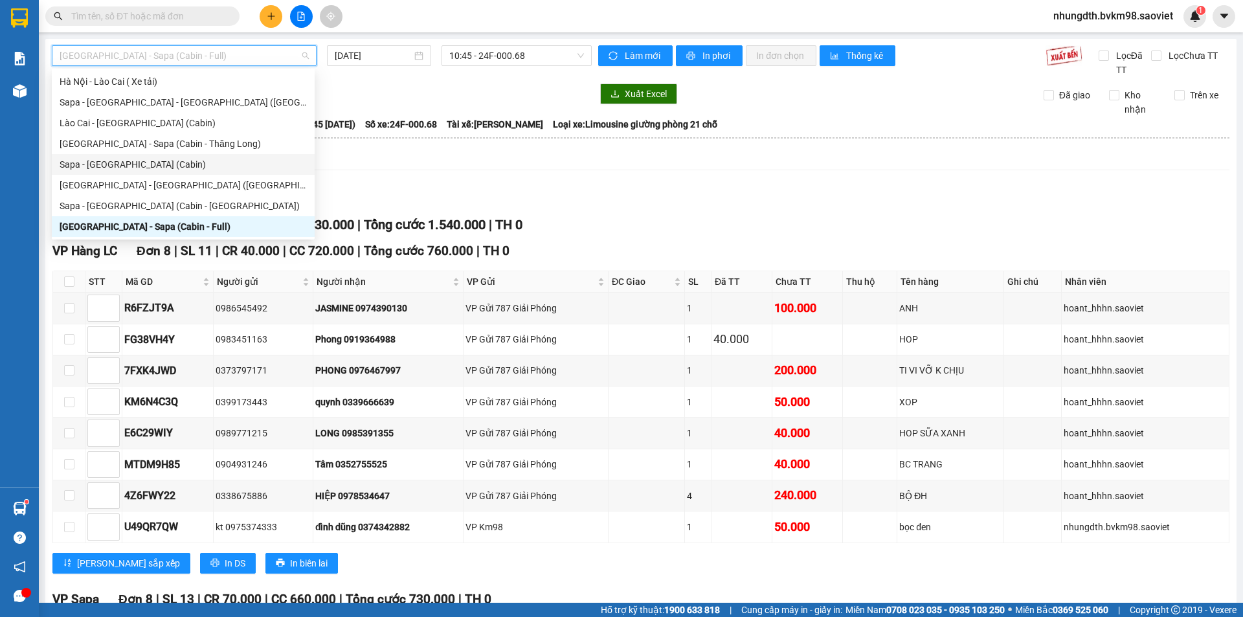
click at [135, 163] on div "Sapa - [GEOGRAPHIC_DATA] (Cabin)" at bounding box center [183, 164] width 247 height 14
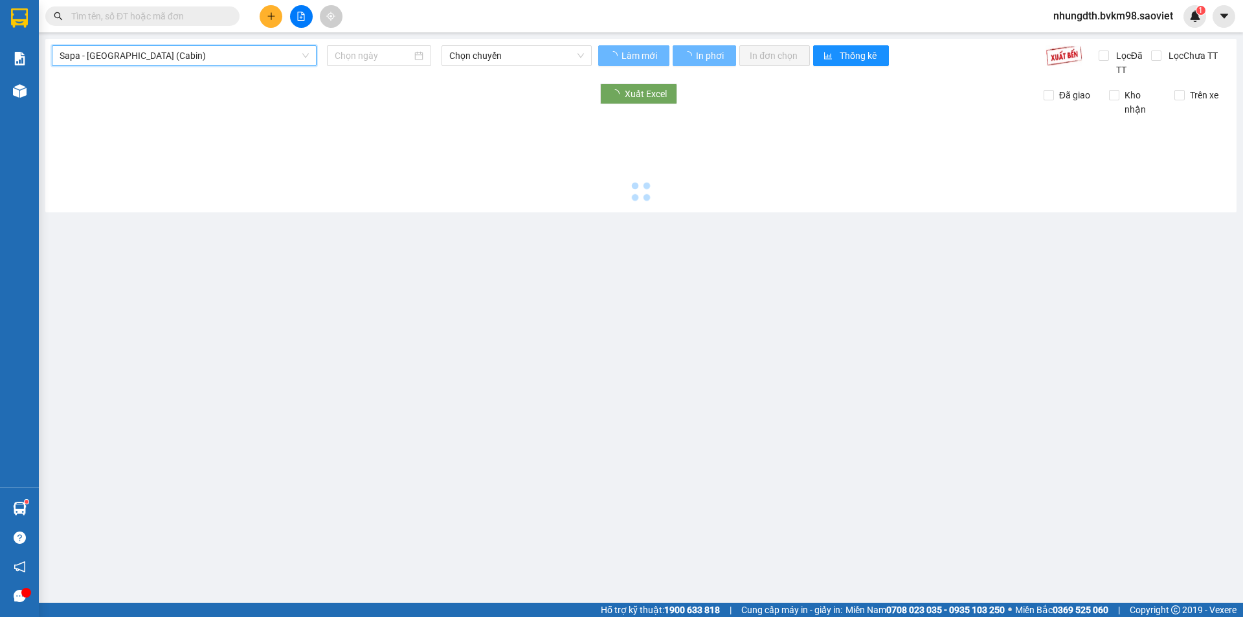
type input "[DATE]"
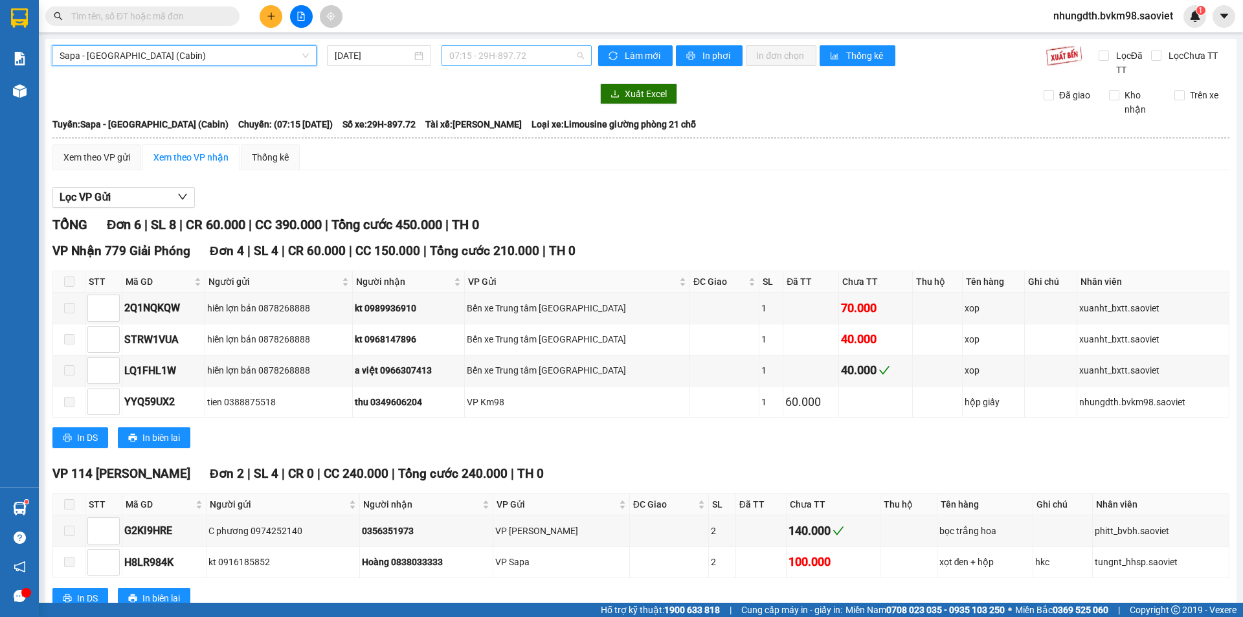
click at [506, 62] on span "07:15 - 29H-897.72" at bounding box center [516, 55] width 135 height 19
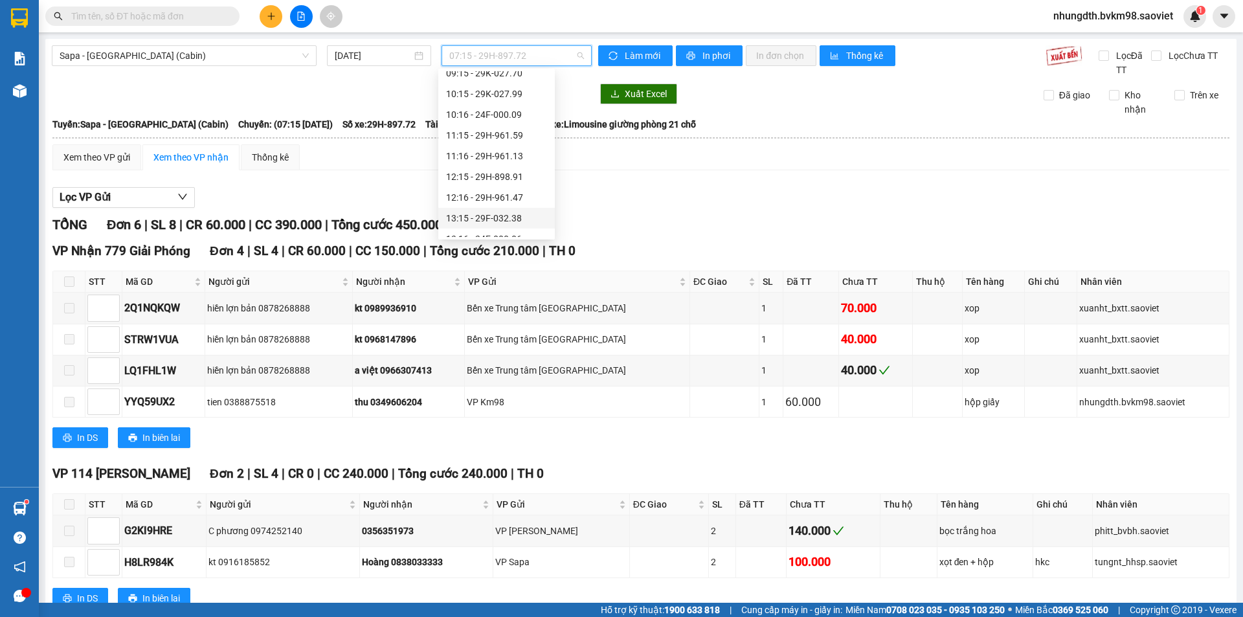
scroll to position [65, 0]
click at [508, 164] on div "11:15 - 29H-961.59" at bounding box center [496, 162] width 101 height 14
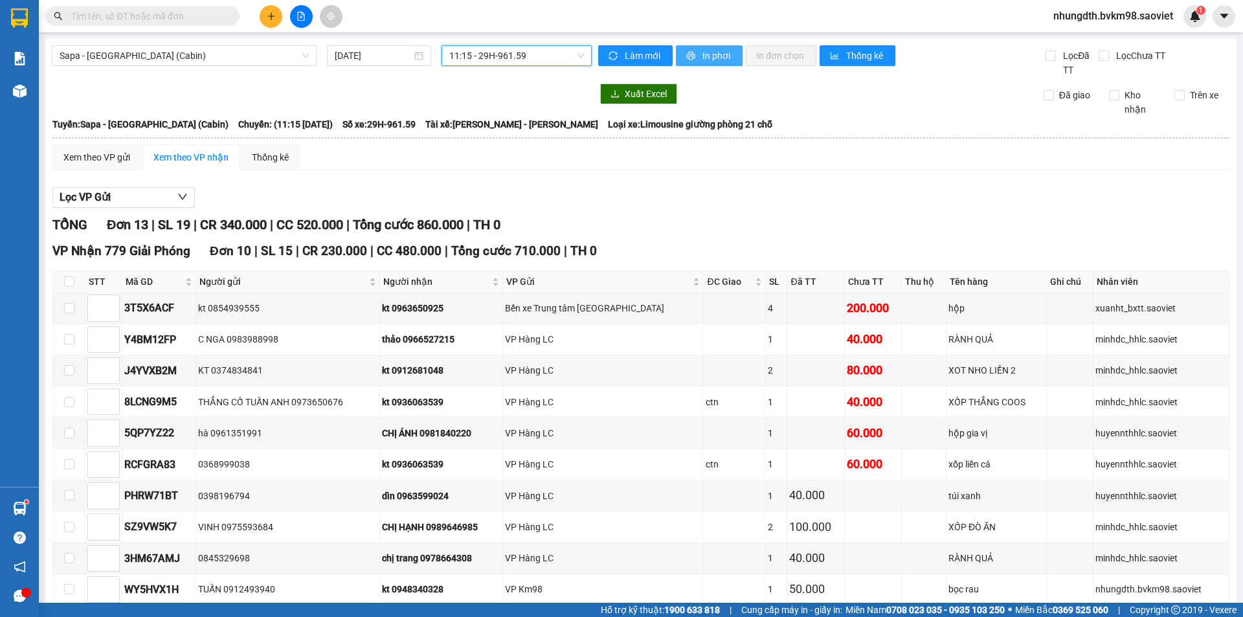
click at [702, 54] on span "In phơi" at bounding box center [717, 56] width 30 height 14
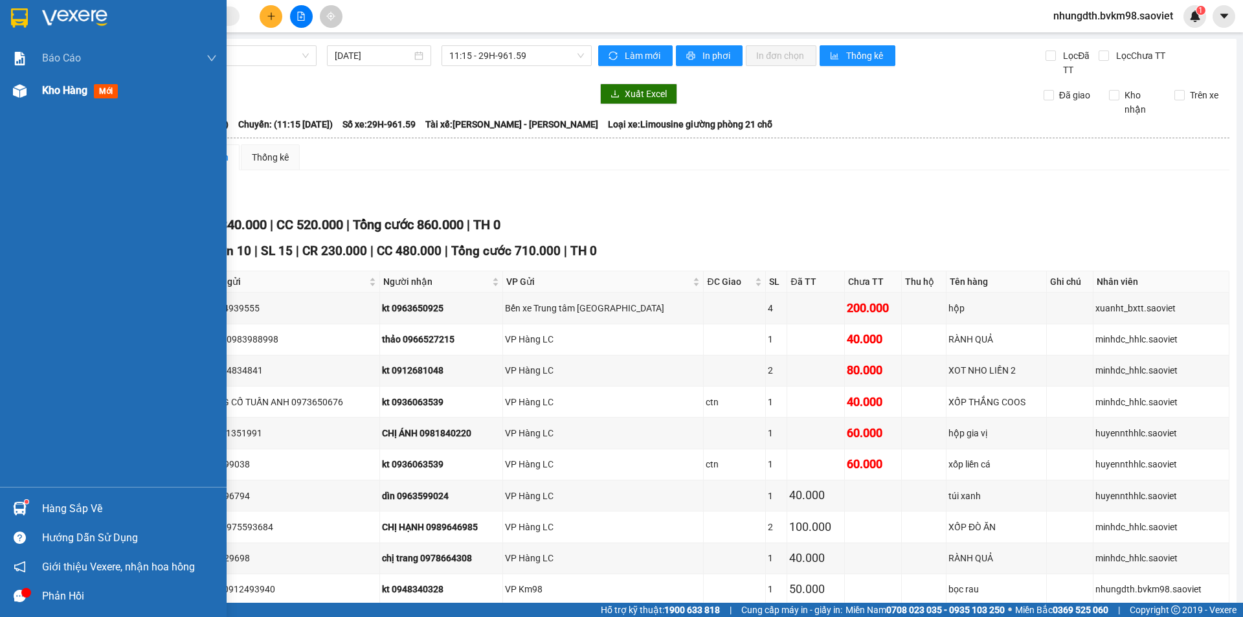
click at [20, 93] on img at bounding box center [20, 91] width 14 height 14
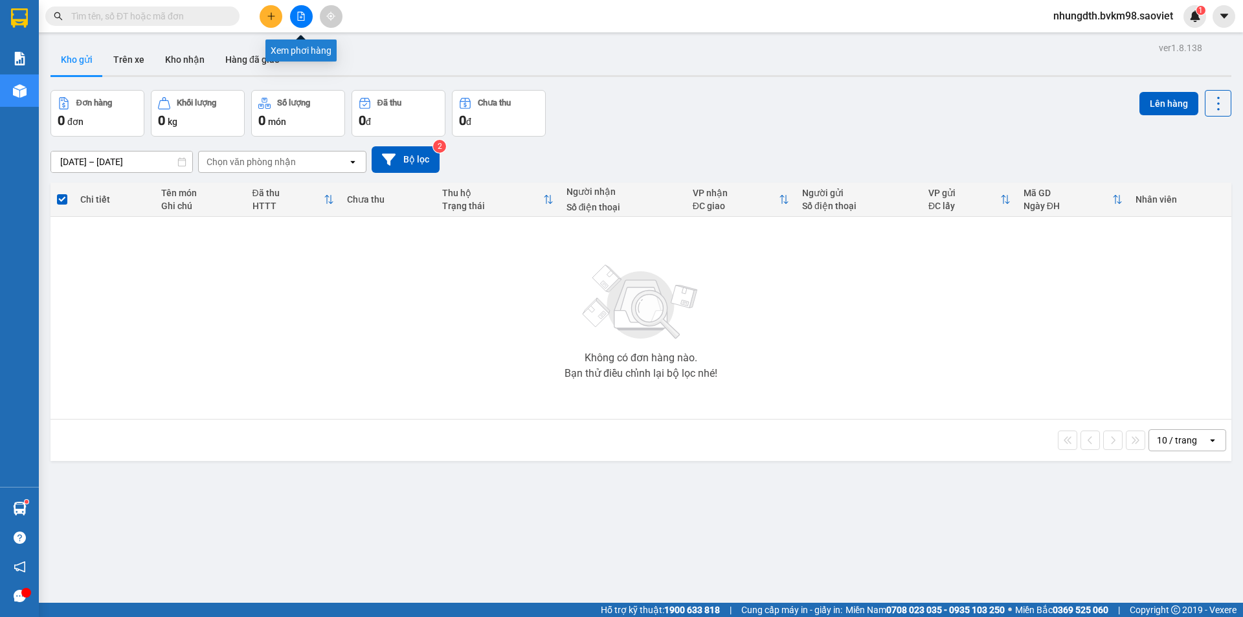
click at [304, 18] on icon "file-add" at bounding box center [301, 16] width 9 height 9
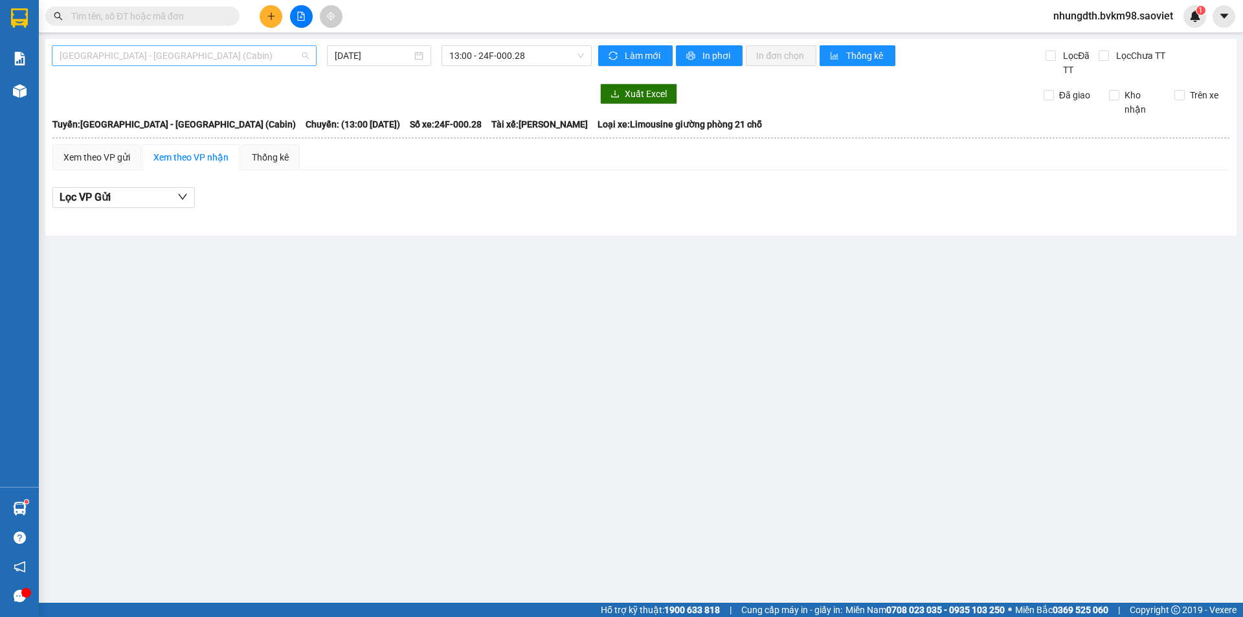
click at [194, 61] on span "[GEOGRAPHIC_DATA] - [GEOGRAPHIC_DATA] (Cabin)" at bounding box center [184, 55] width 249 height 19
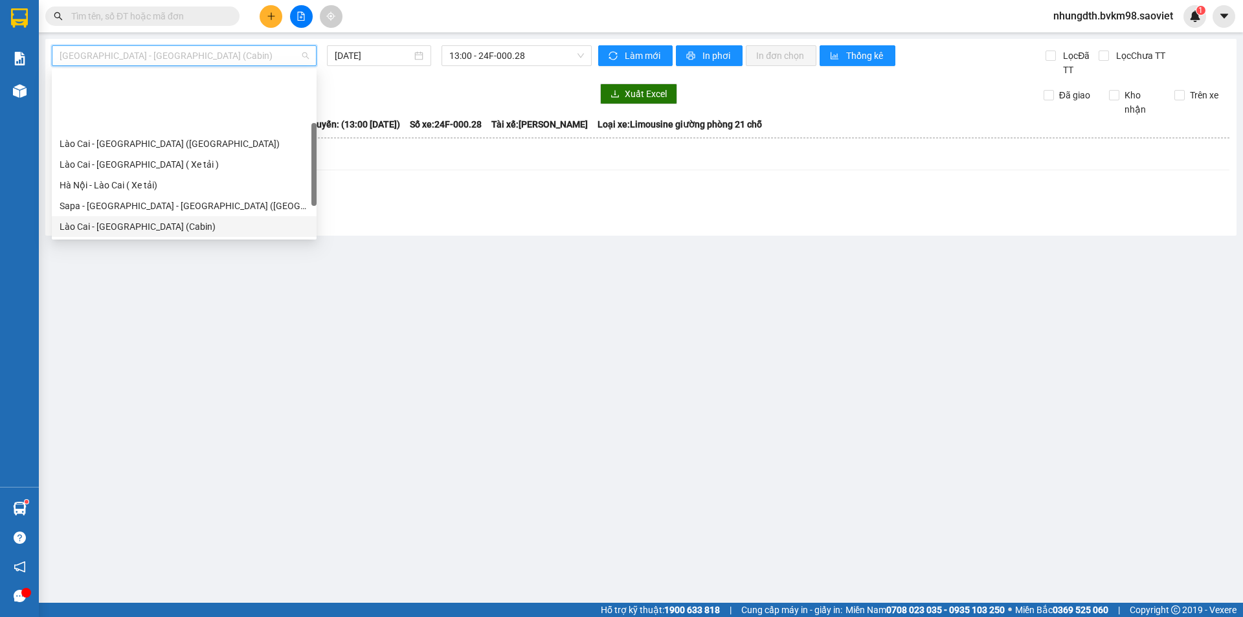
scroll to position [104, 0]
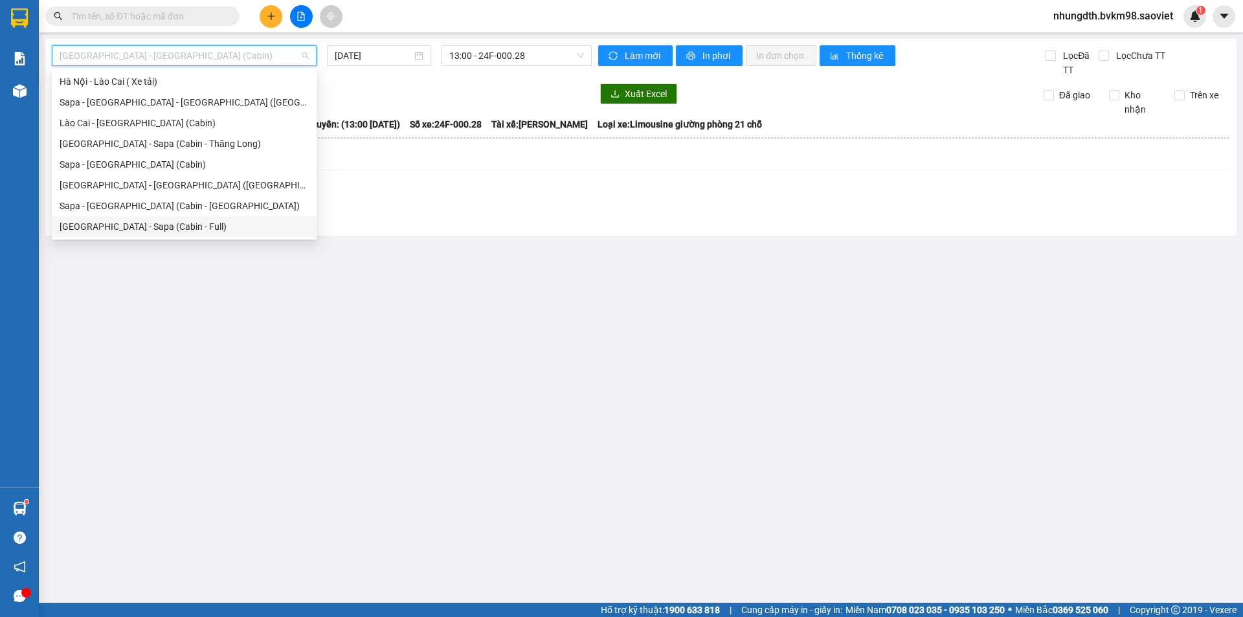
drag, startPoint x: 153, startPoint y: 227, endPoint x: 177, endPoint y: 227, distance: 23.3
click at [158, 227] on div "[GEOGRAPHIC_DATA] - Sapa (Cabin - Full)" at bounding box center [184, 226] width 249 height 14
type input "[DATE]"
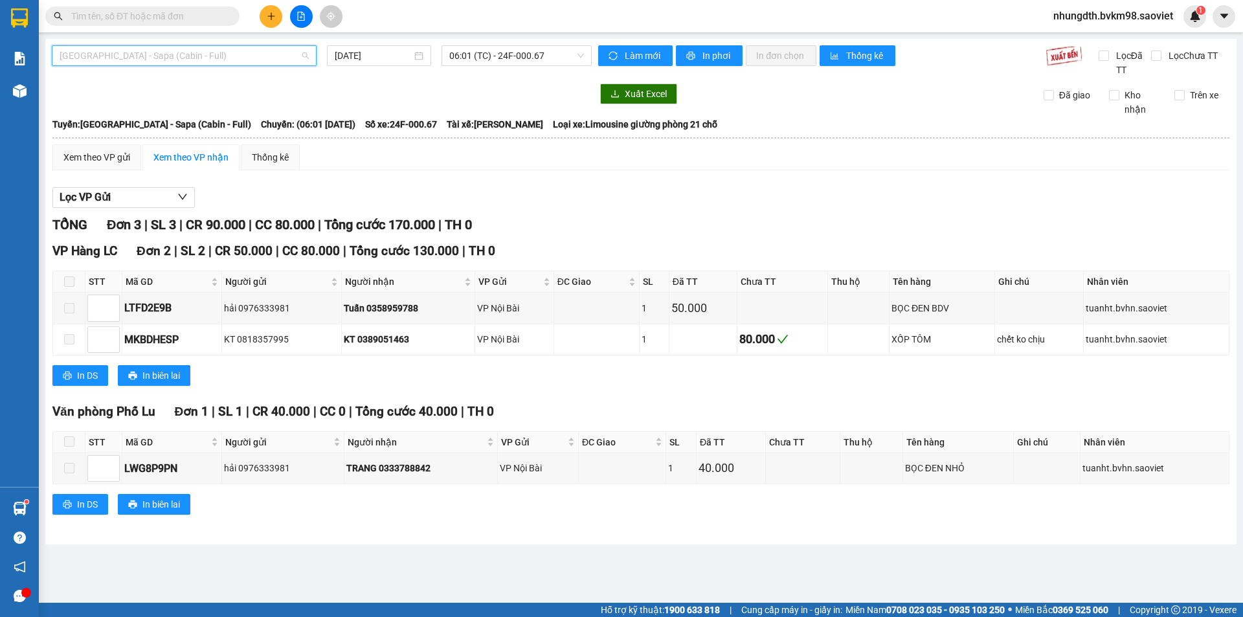
click at [150, 56] on span "[GEOGRAPHIC_DATA] - Sapa (Cabin - Full)" at bounding box center [184, 55] width 249 height 19
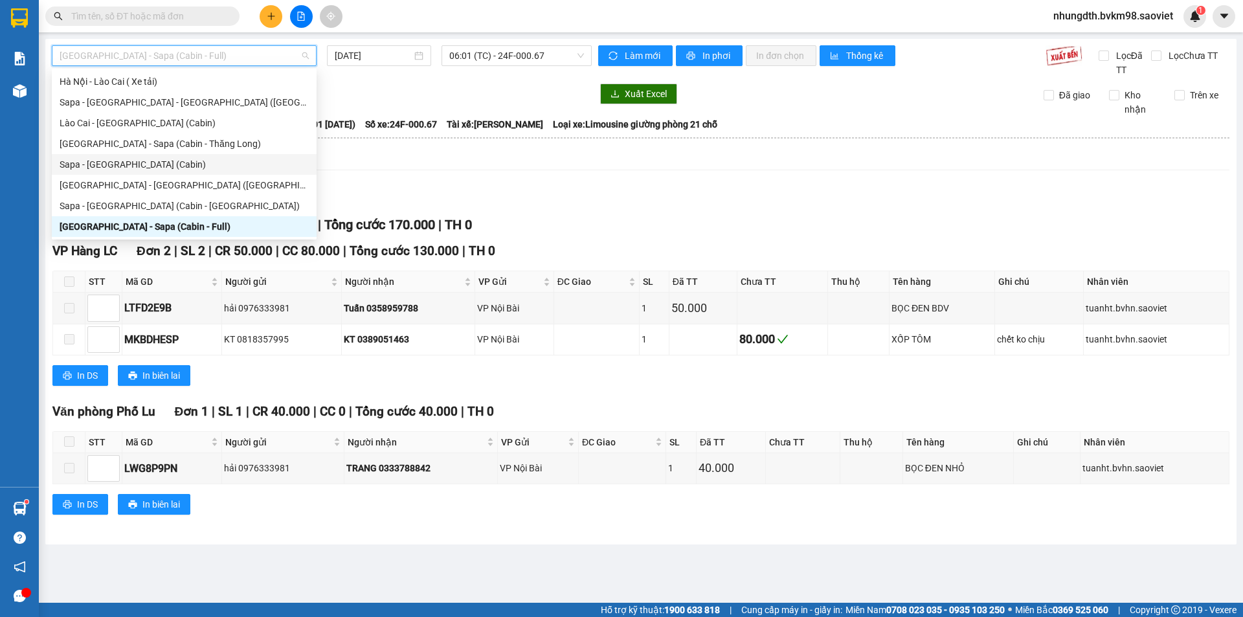
click at [138, 163] on div "Sapa - [GEOGRAPHIC_DATA] (Cabin)" at bounding box center [184, 164] width 249 height 14
type input "[DATE]"
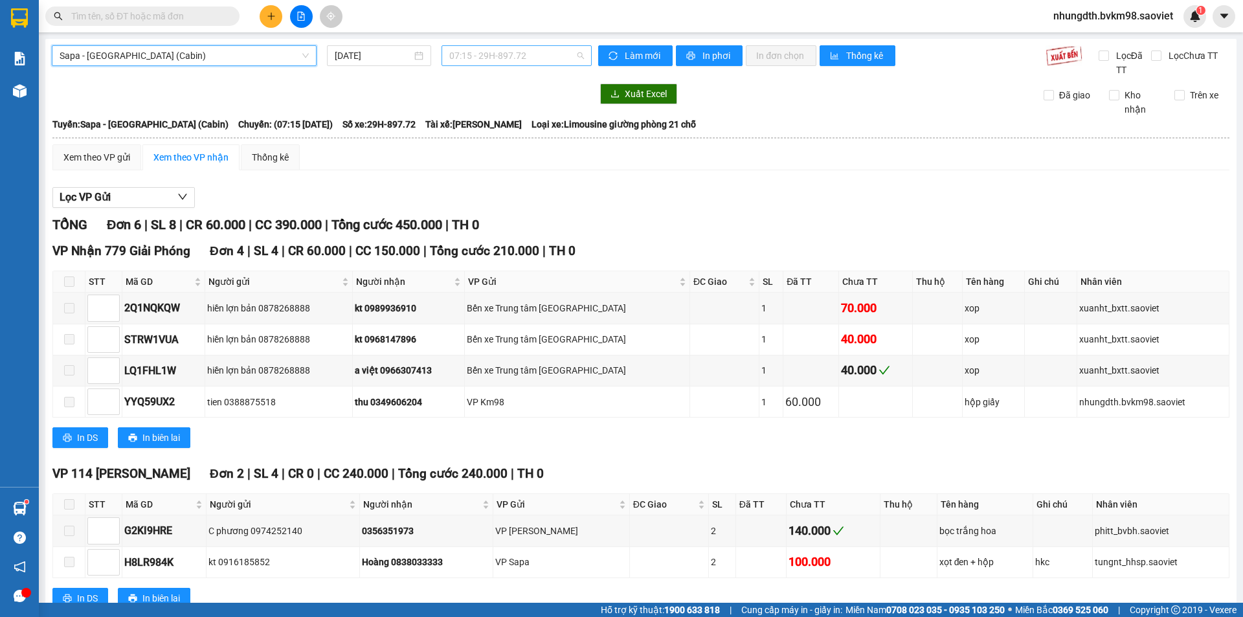
click at [491, 58] on span "07:15 - 29H-897.72" at bounding box center [516, 55] width 135 height 19
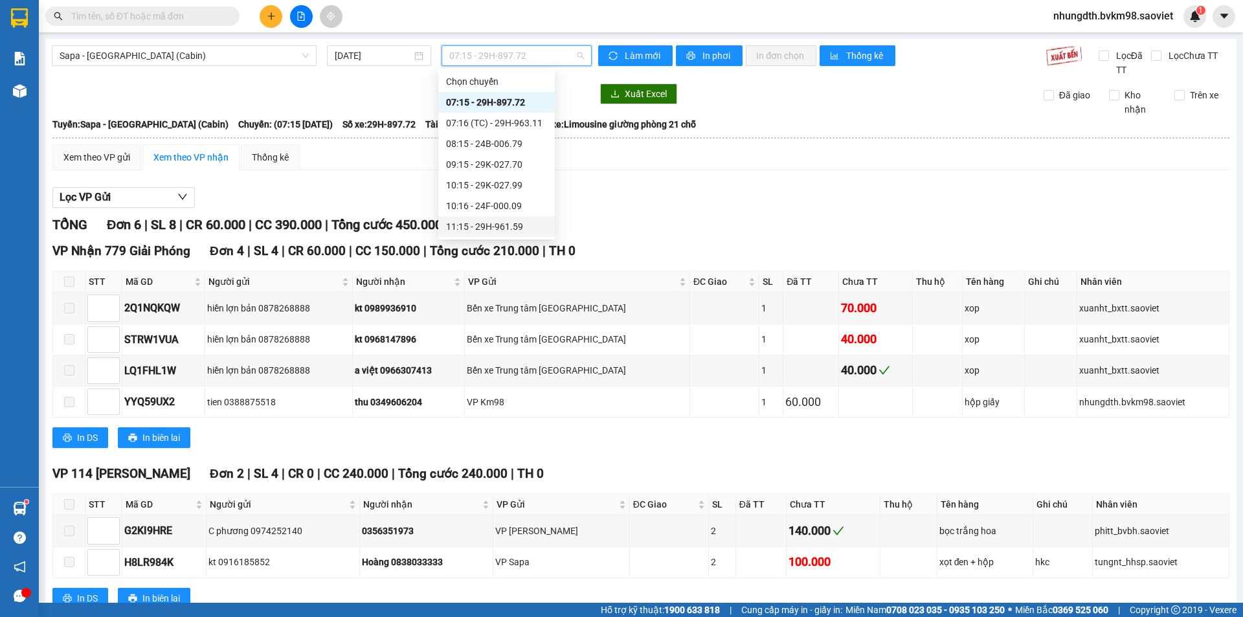
click at [506, 225] on div "11:15 - 29H-961.59" at bounding box center [496, 226] width 101 height 14
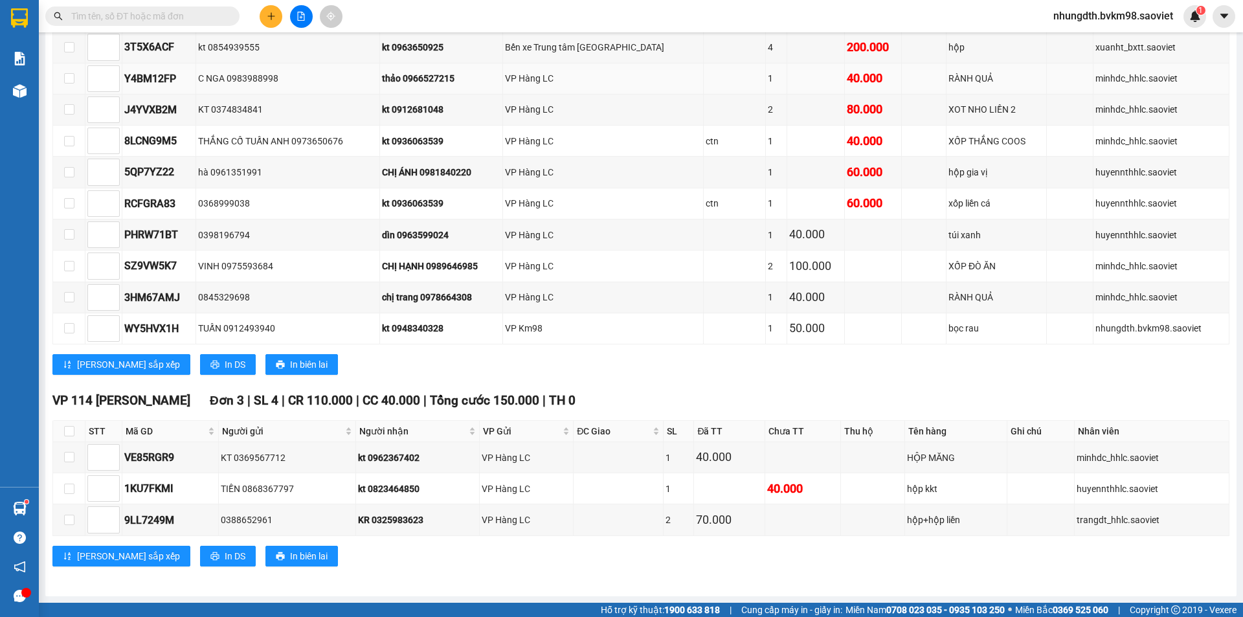
scroll to position [50, 0]
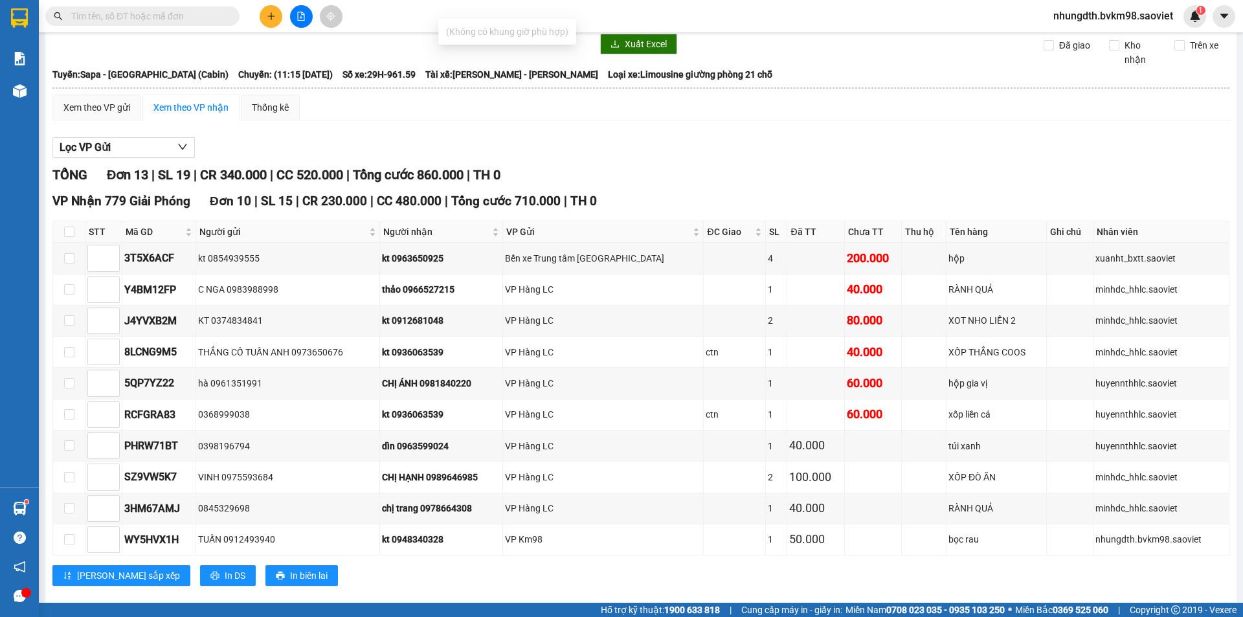
type input "40328"
click at [129, 22] on input "text" at bounding box center [147, 16] width 153 height 14
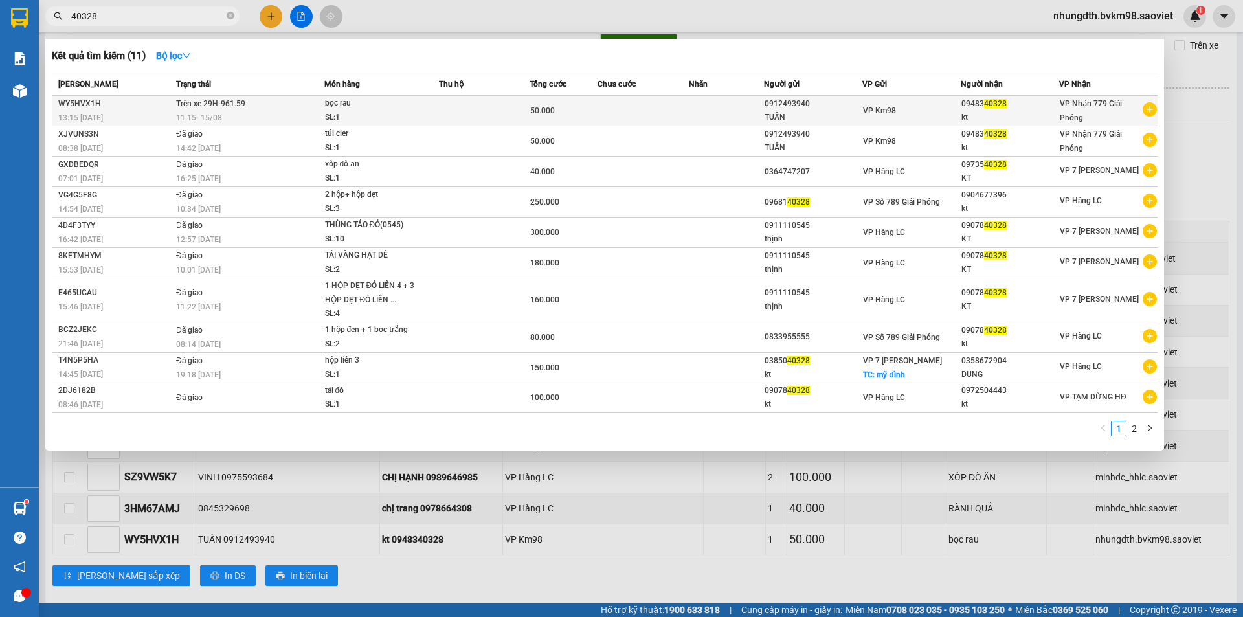
type input "40328"
click at [355, 105] on div "bọc rau" at bounding box center [373, 103] width 97 height 14
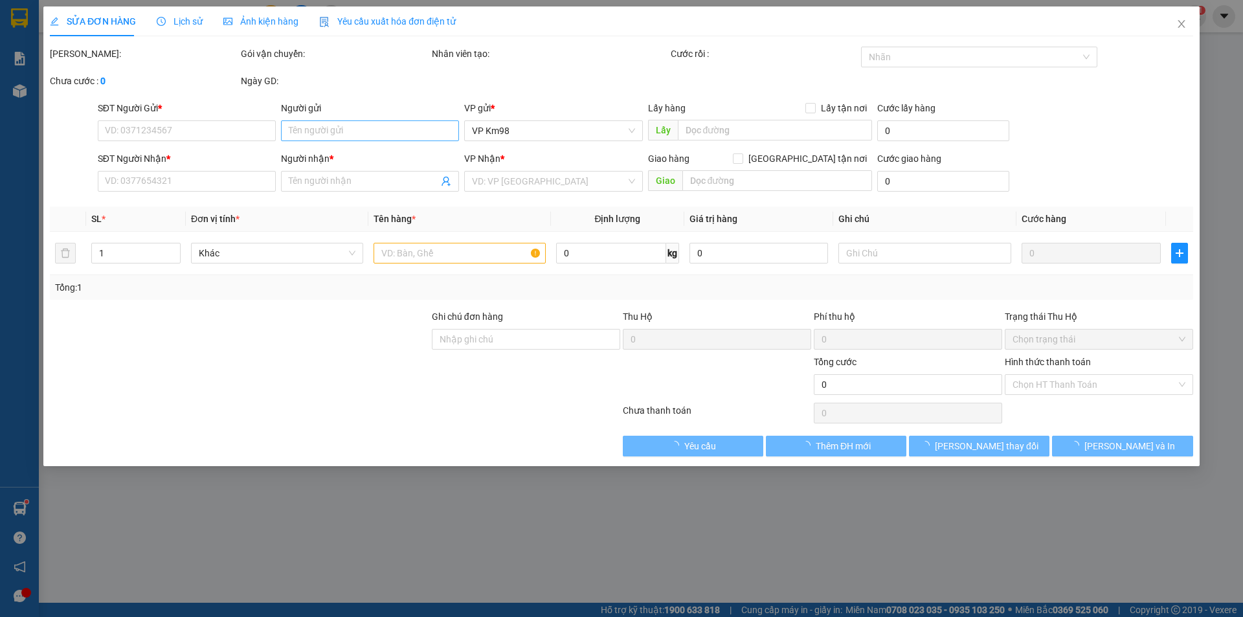
type input "0912493940"
type input "TUẤN"
type input "0948340328"
type input "kt"
type input "50.000"
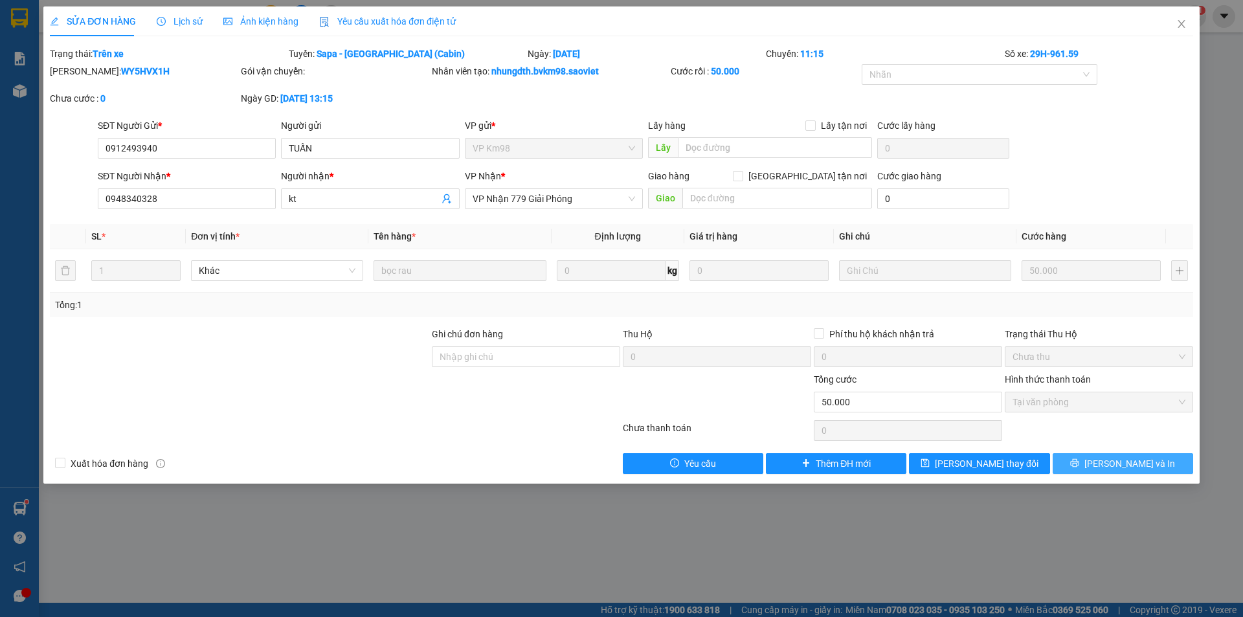
click at [1088, 464] on button "[PERSON_NAME] và In" at bounding box center [1123, 463] width 140 height 21
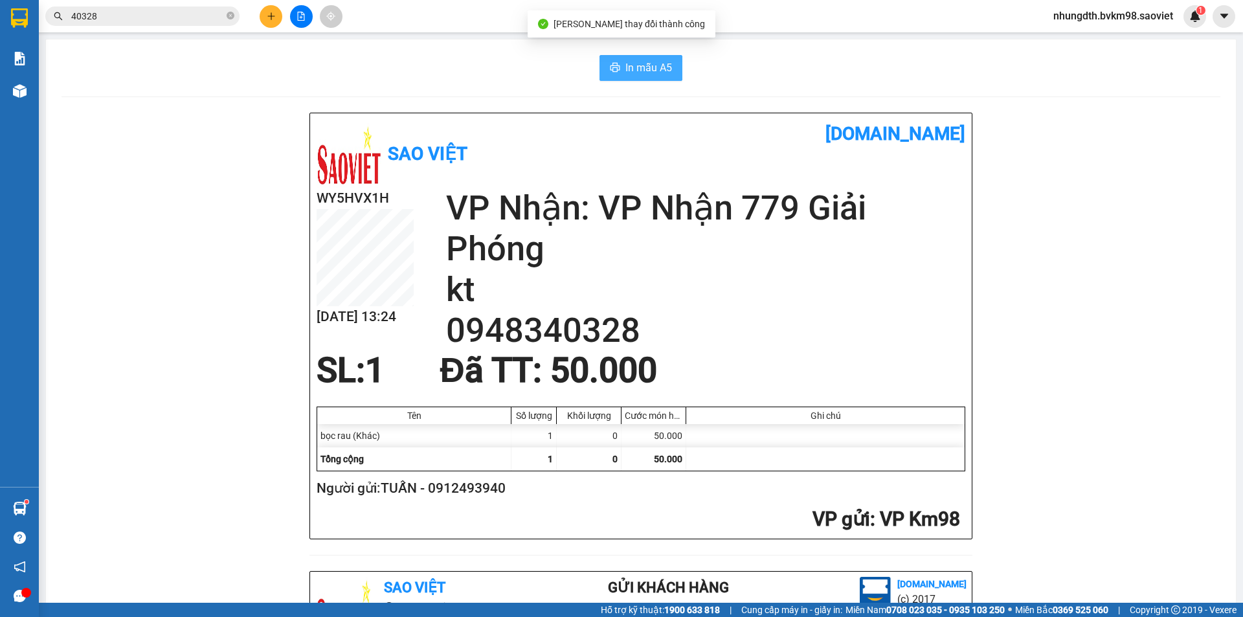
click at [645, 68] on span "In mẫu A5" at bounding box center [648, 68] width 47 height 16
